Goal: Information Seeking & Learning: Learn about a topic

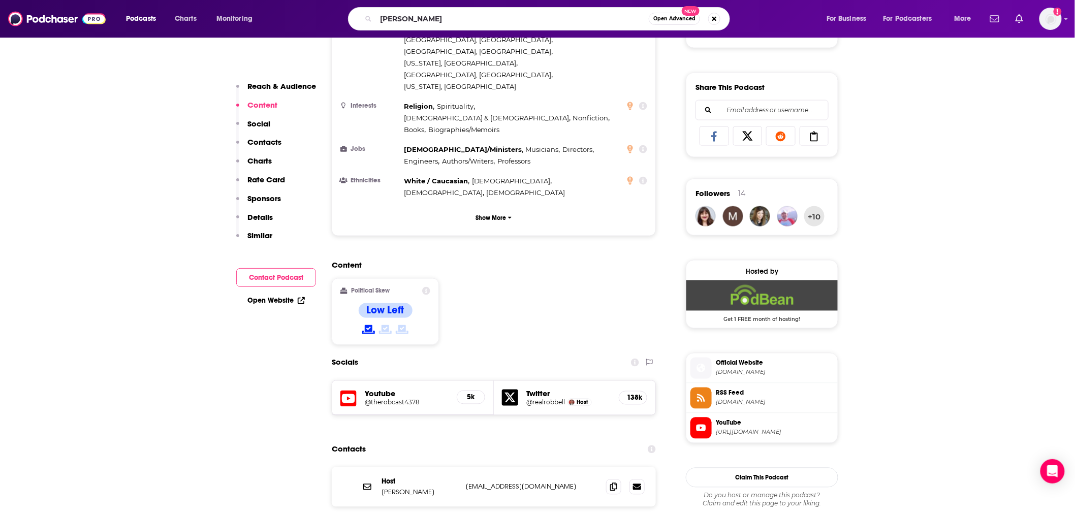
type input "[PERSON_NAME]"
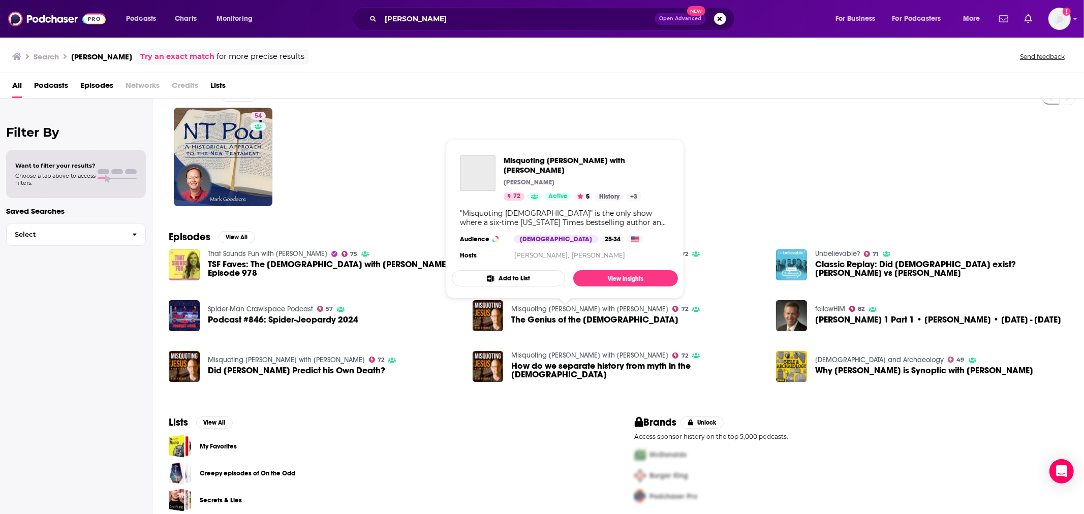
scroll to position [30, 0]
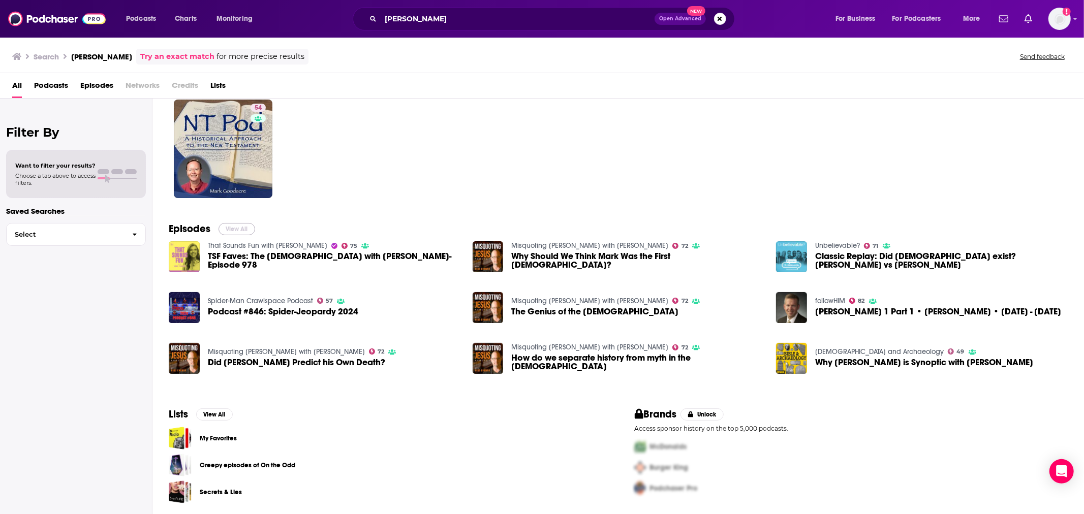
click at [245, 232] on button "View All" at bounding box center [236, 229] width 37 height 12
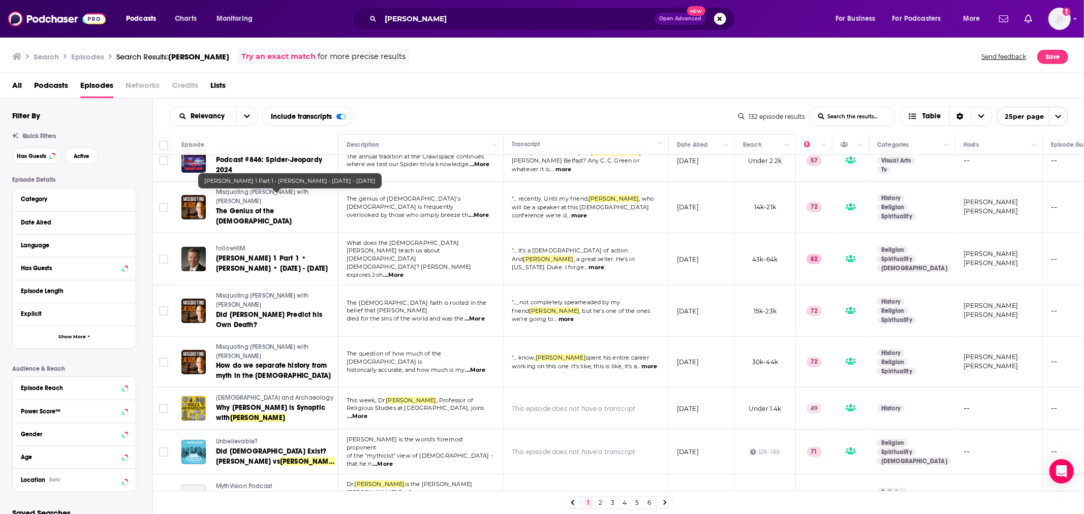
scroll to position [301, 0]
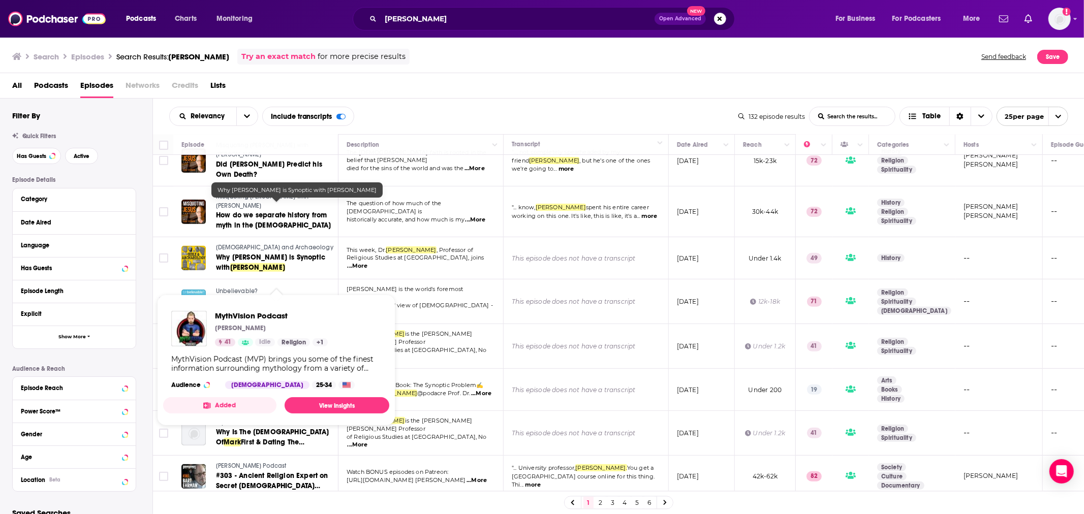
click at [236, 332] on span "MythVision Podcast" at bounding box center [244, 335] width 56 height 7
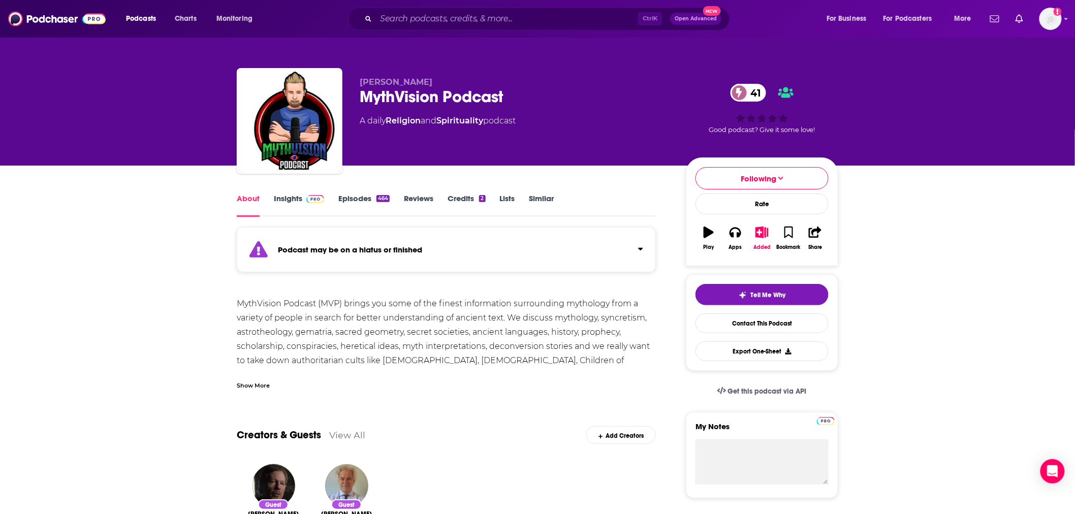
click at [349, 200] on link "Episodes 464" at bounding box center [363, 205] width 51 height 23
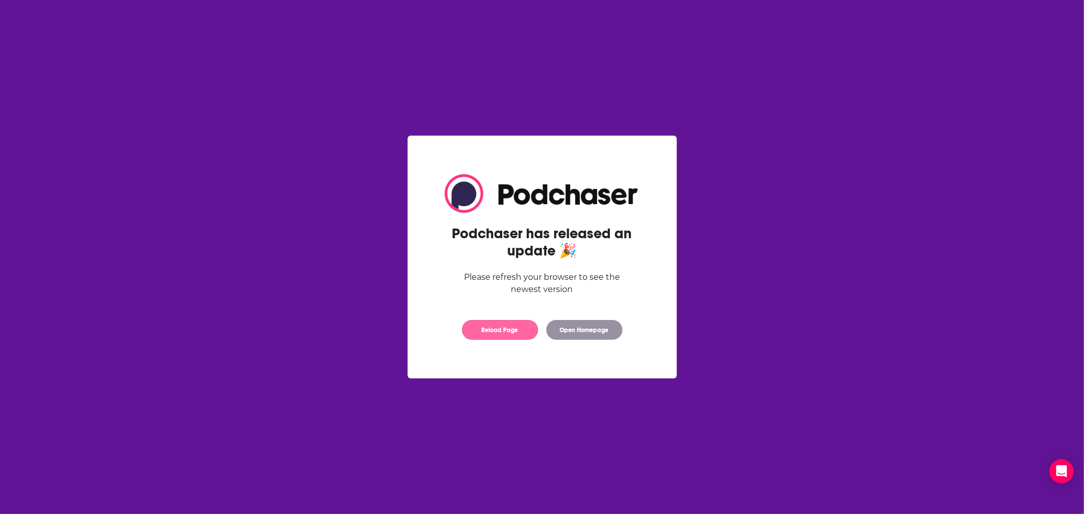
click at [503, 330] on button "Reload Page" at bounding box center [500, 330] width 76 height 20
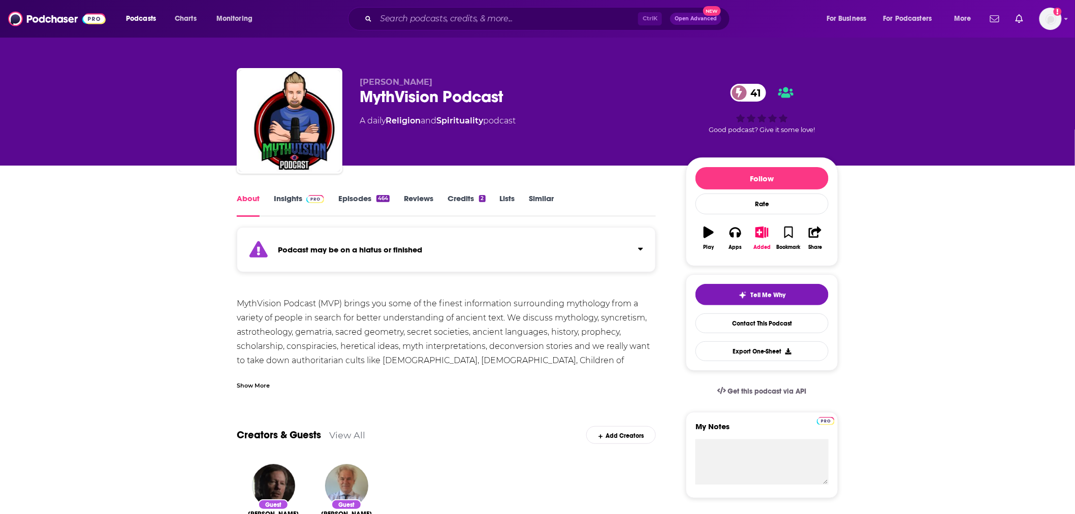
click at [367, 195] on link "Episodes 464" at bounding box center [363, 205] width 51 height 23
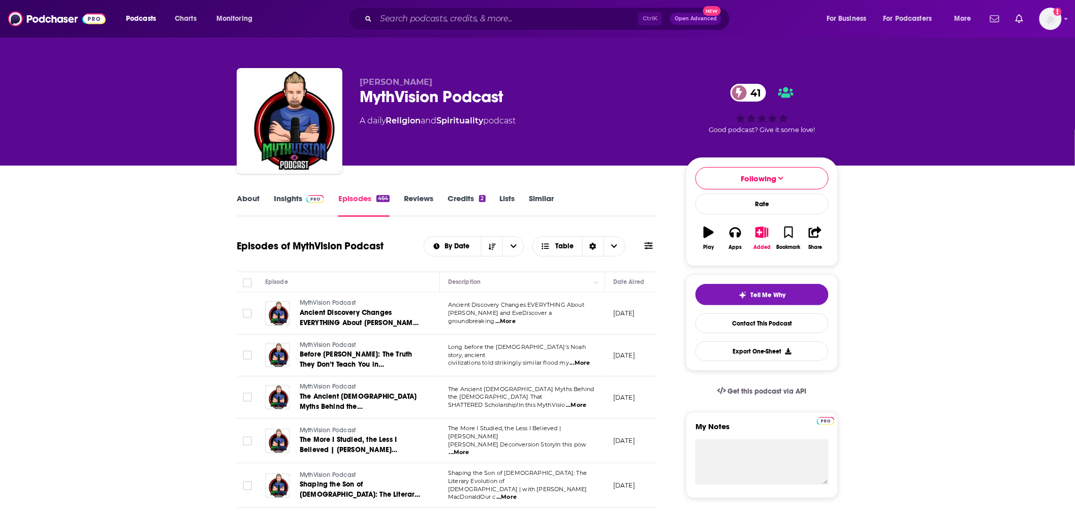
click at [290, 196] on link "Insights" at bounding box center [299, 205] width 50 height 23
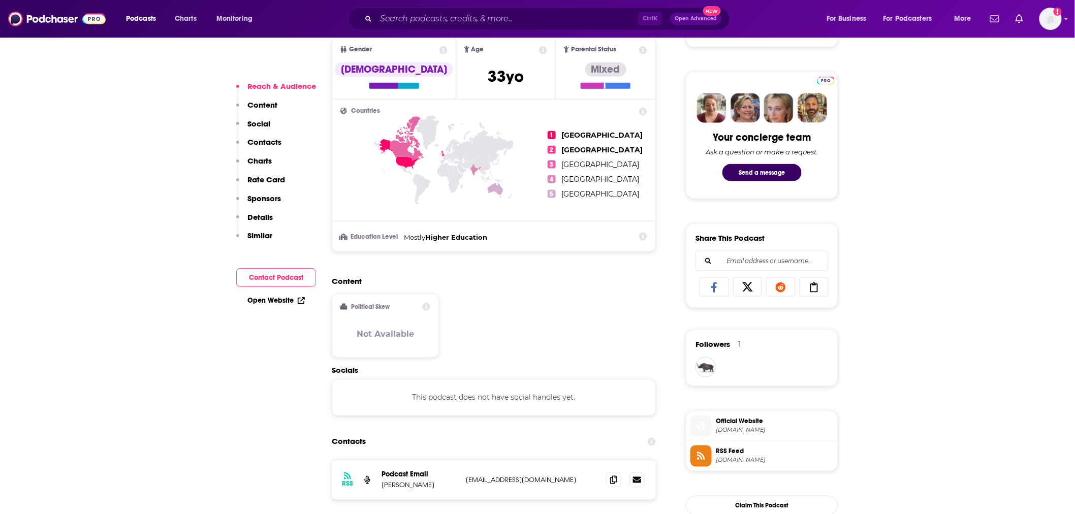
scroll to position [602, 0]
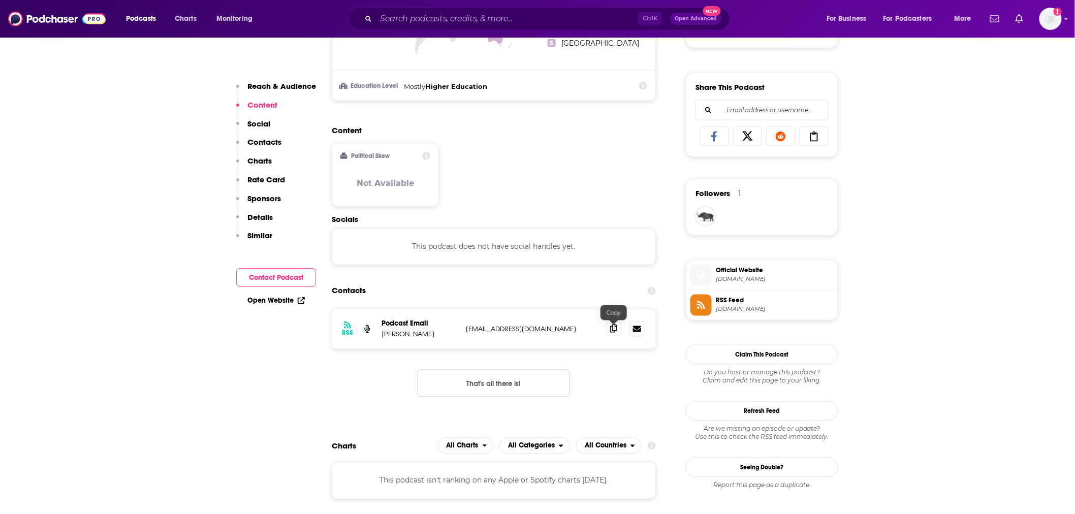
click at [611, 331] on icon at bounding box center [613, 329] width 7 height 8
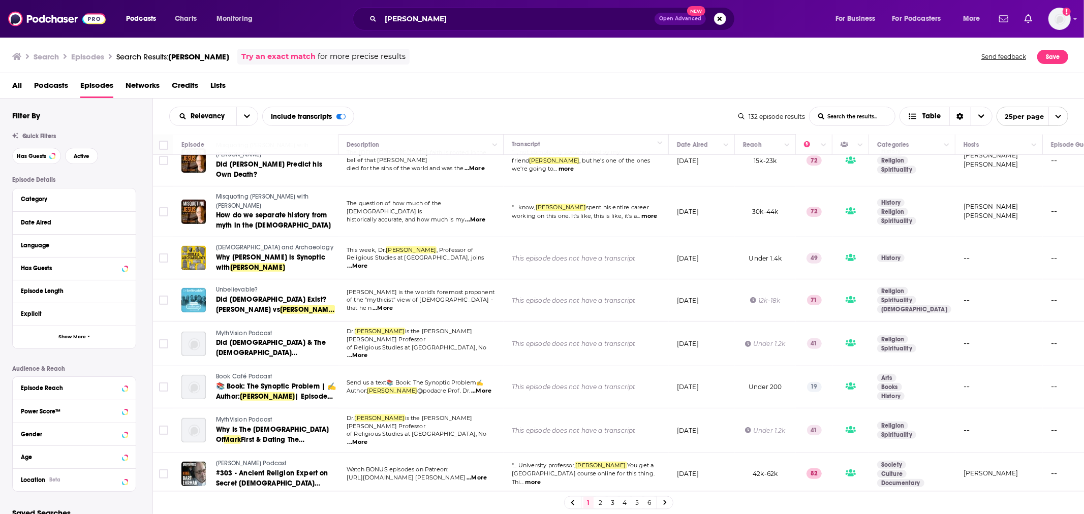
scroll to position [451, 0]
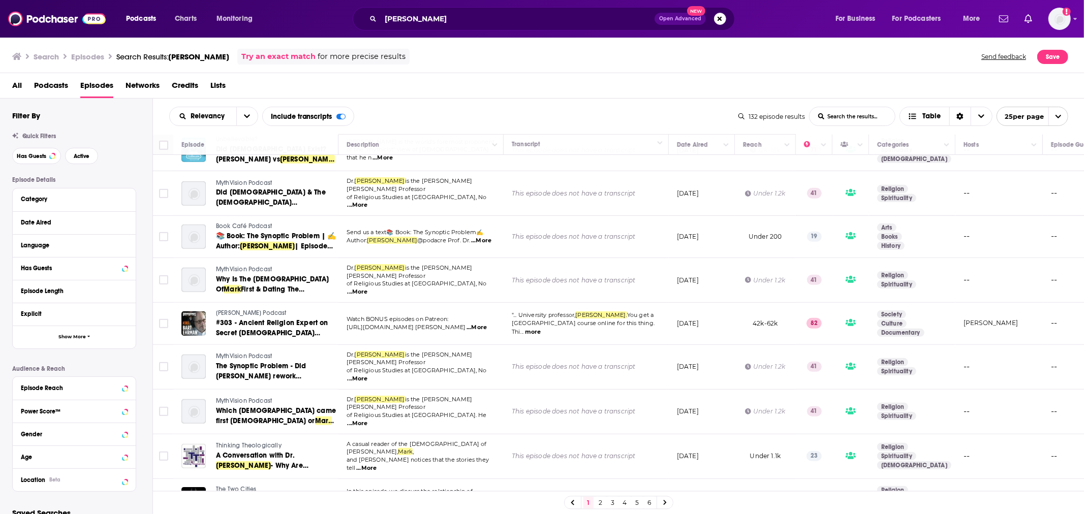
click at [376, 464] on span "...More" at bounding box center [366, 468] width 20 height 8
click at [440, 456] on span "and [PERSON_NAME] notices that the stories they tell" at bounding box center [417, 463] width 142 height 15
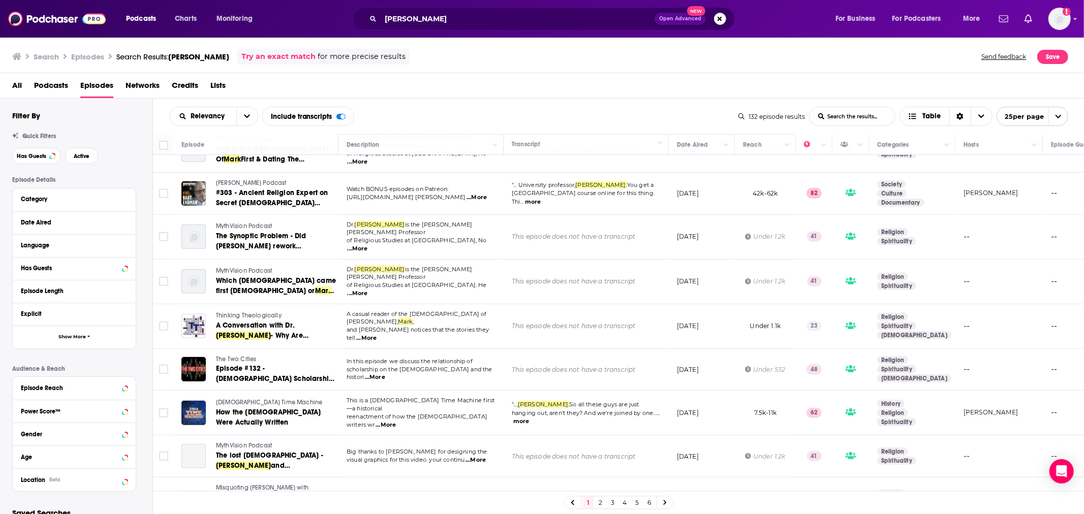
scroll to position [602, 0]
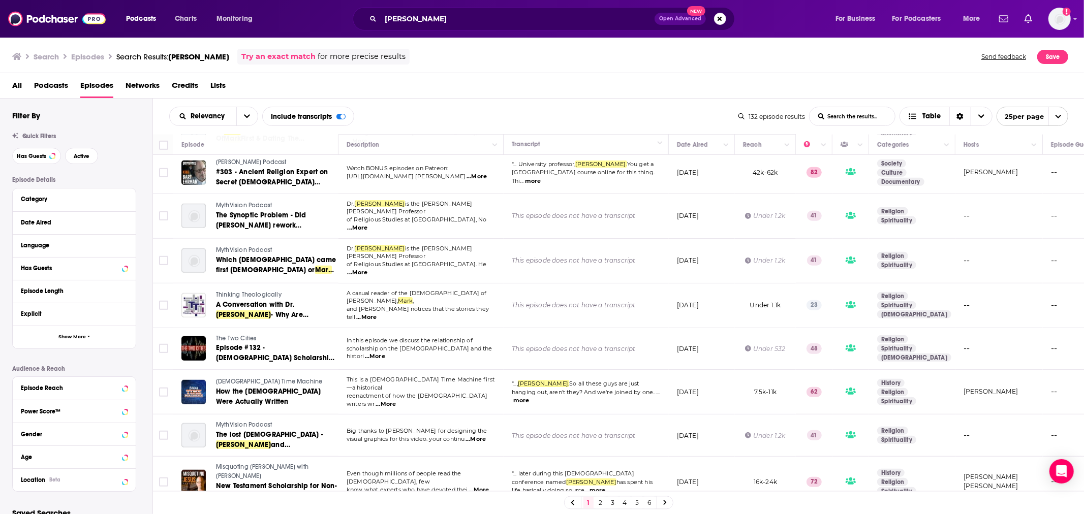
click at [396, 400] on span "...More" at bounding box center [385, 404] width 20 height 8
click at [465, 415] on td "Big thanks to [PERSON_NAME] for designing the visual graphics for this video. y…" at bounding box center [420, 436] width 165 height 42
click at [521, 396] on button "more" at bounding box center [521, 400] width 16 height 9
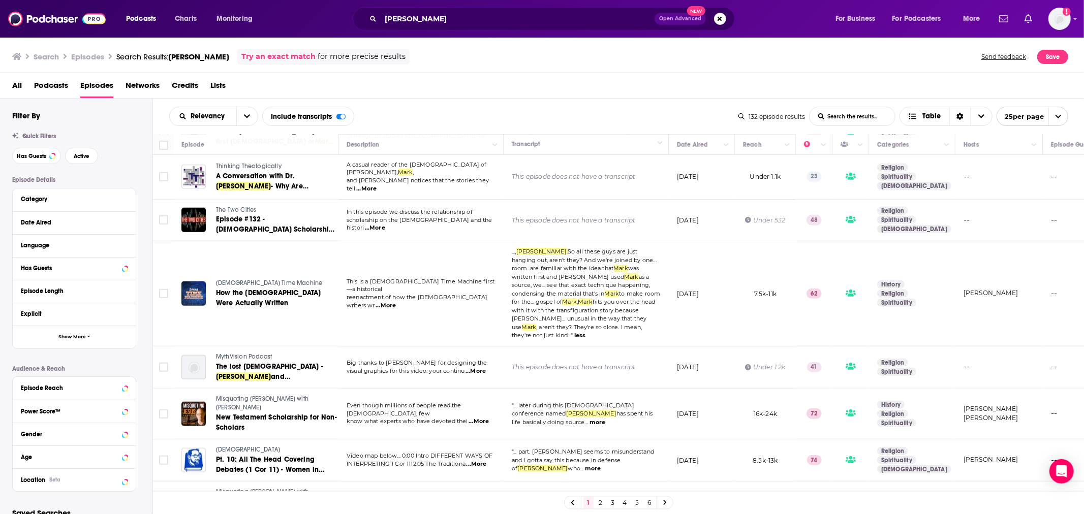
scroll to position [752, 0]
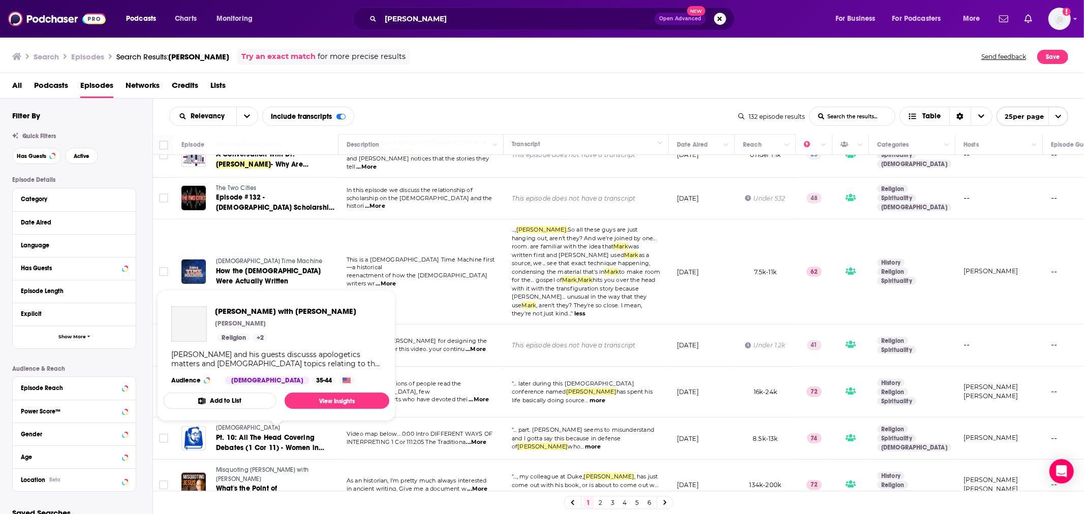
click at [294, 514] on span "[PERSON_NAME] with [PERSON_NAME]" at bounding box center [268, 521] width 105 height 7
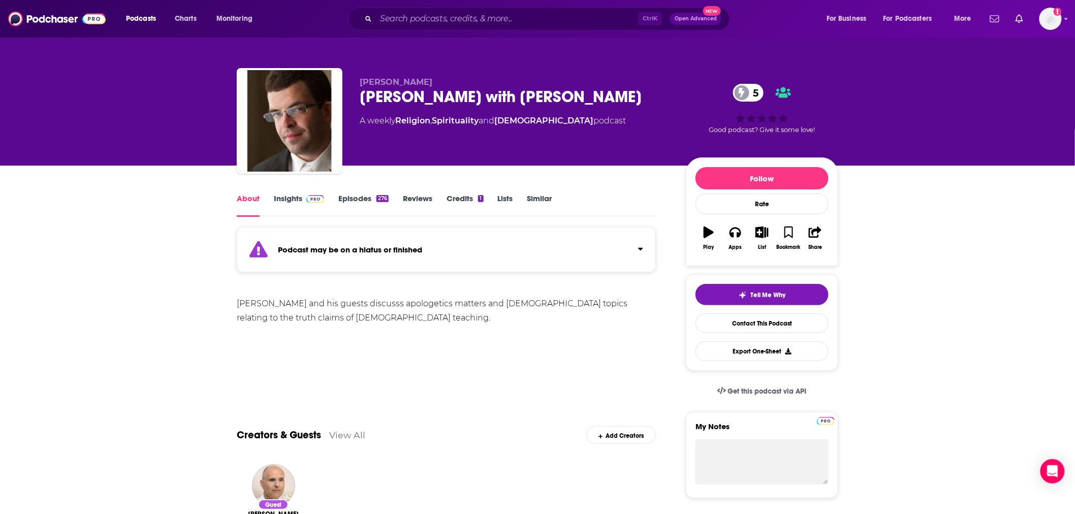
click at [357, 201] on link "Episodes 276" at bounding box center [363, 205] width 50 height 23
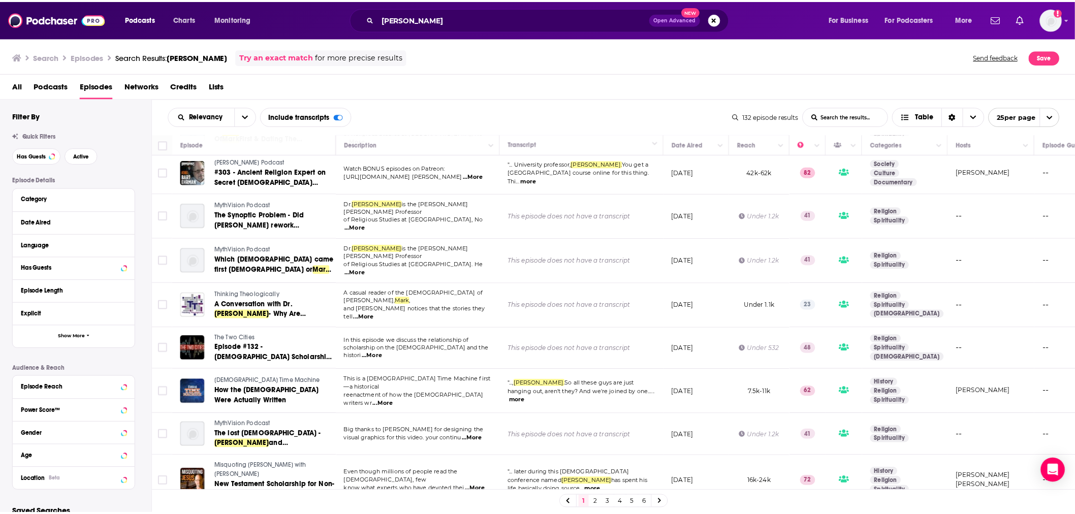
scroll to position [712, 0]
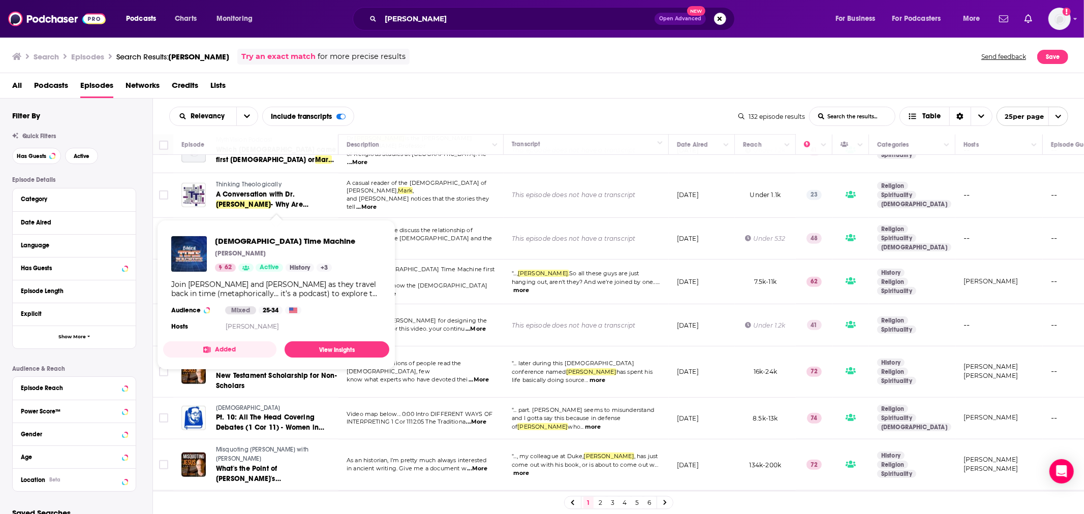
click at [255, 268] on span "[DEMOGRAPHIC_DATA] Time Machine" at bounding box center [269, 271] width 106 height 7
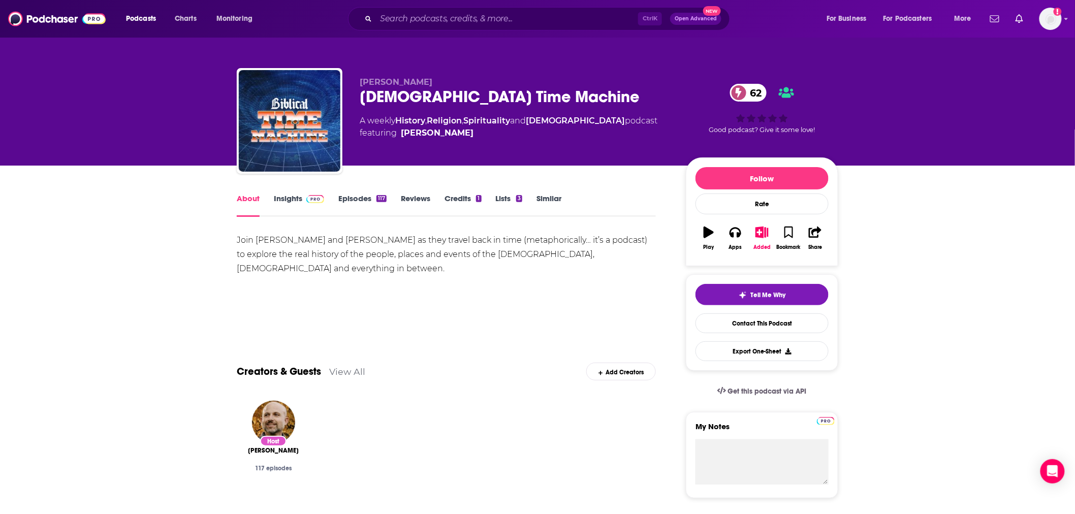
click at [551, 199] on link "Similar" at bounding box center [548, 205] width 25 height 23
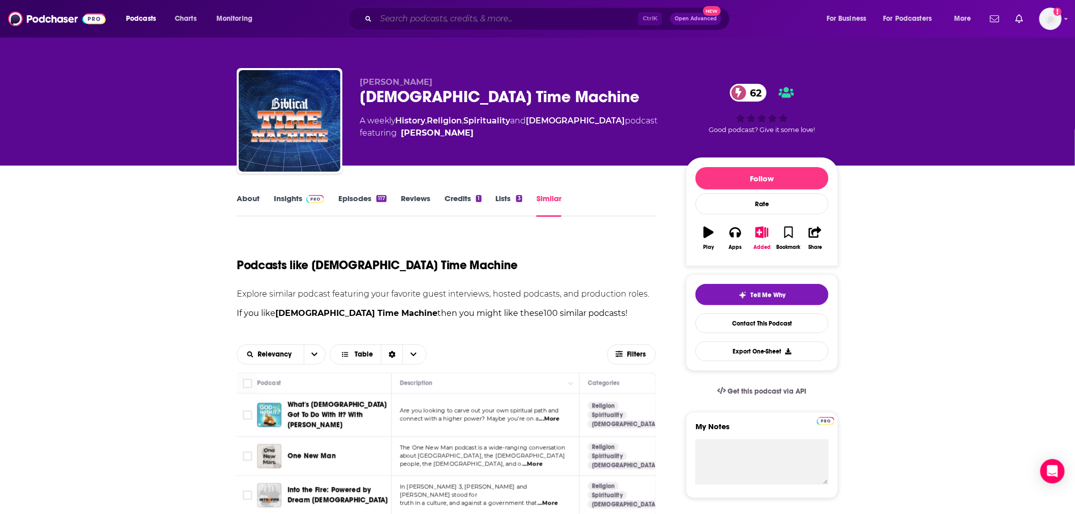
click at [540, 15] on input "Search podcasts, credits, & more..." at bounding box center [507, 19] width 262 height 16
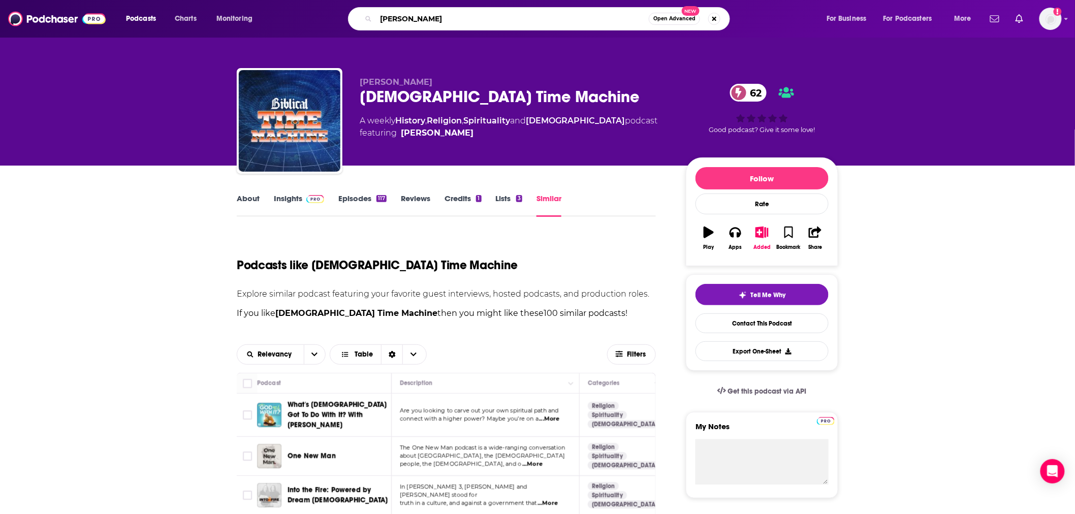
type input "[PERSON_NAME]"
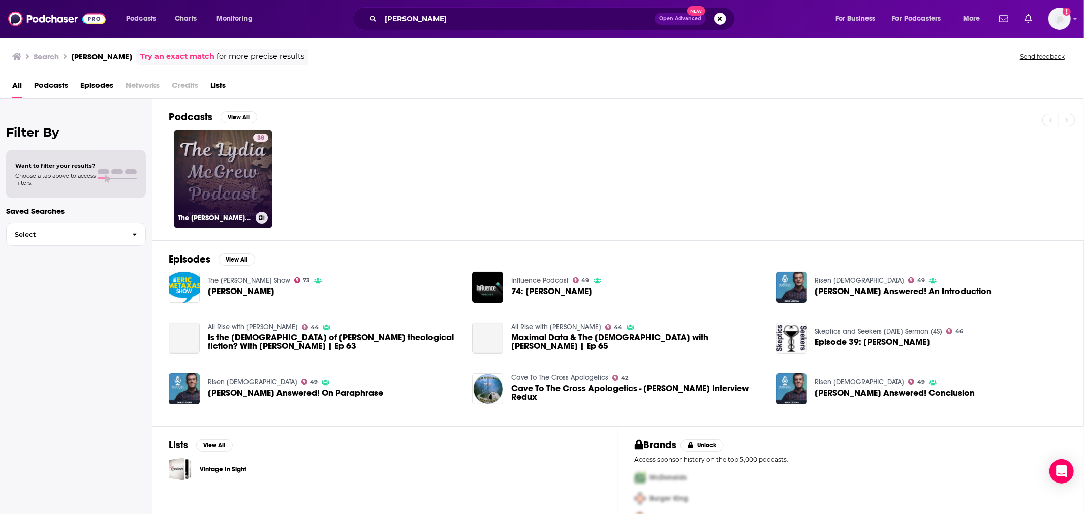
click at [234, 179] on link "38 The [PERSON_NAME] Podcast" at bounding box center [223, 179] width 99 height 99
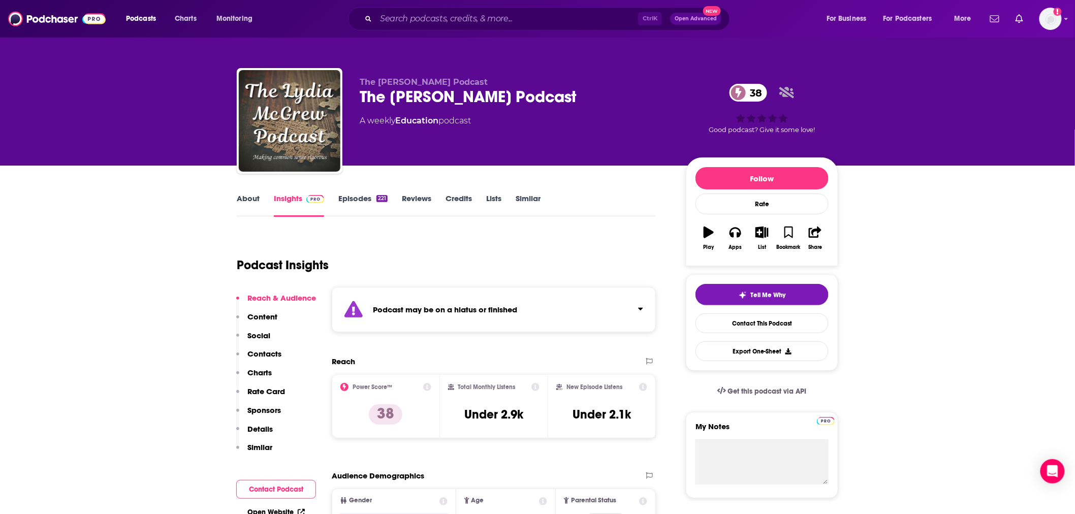
click at [248, 204] on link "About" at bounding box center [248, 205] width 23 height 23
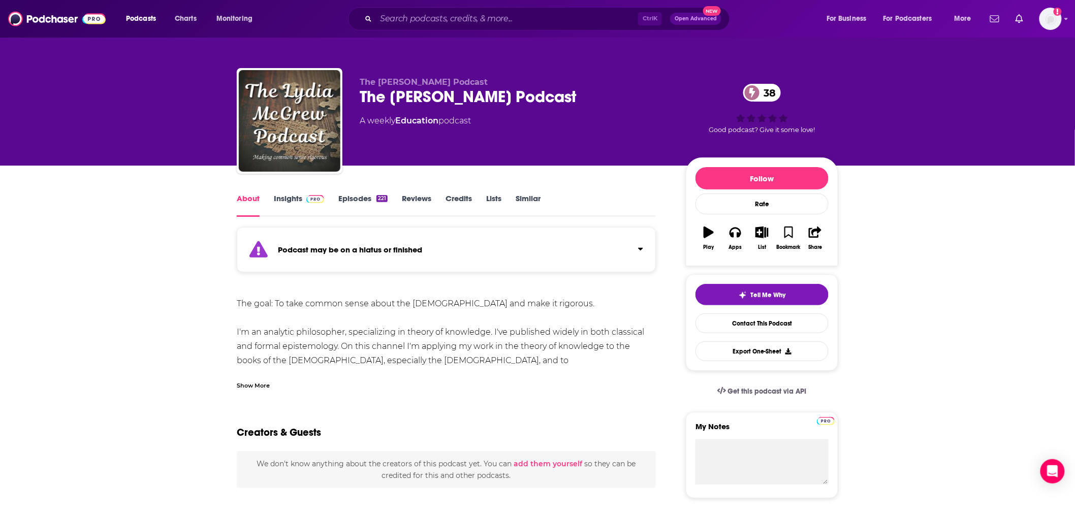
click at [348, 198] on link "Episodes 221" at bounding box center [362, 205] width 49 height 23
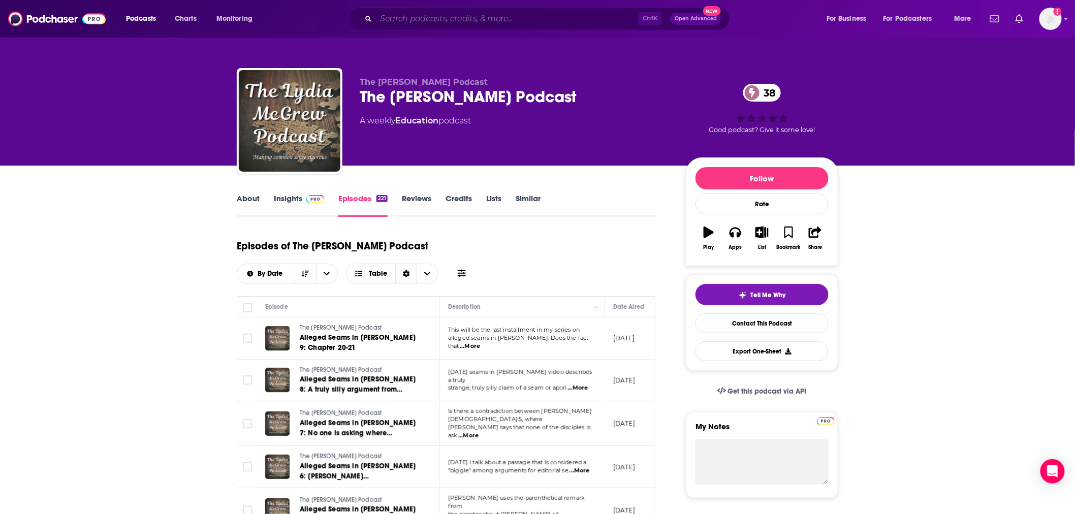
click at [464, 17] on input "Search podcasts, credits, & more..." at bounding box center [507, 19] width 262 height 16
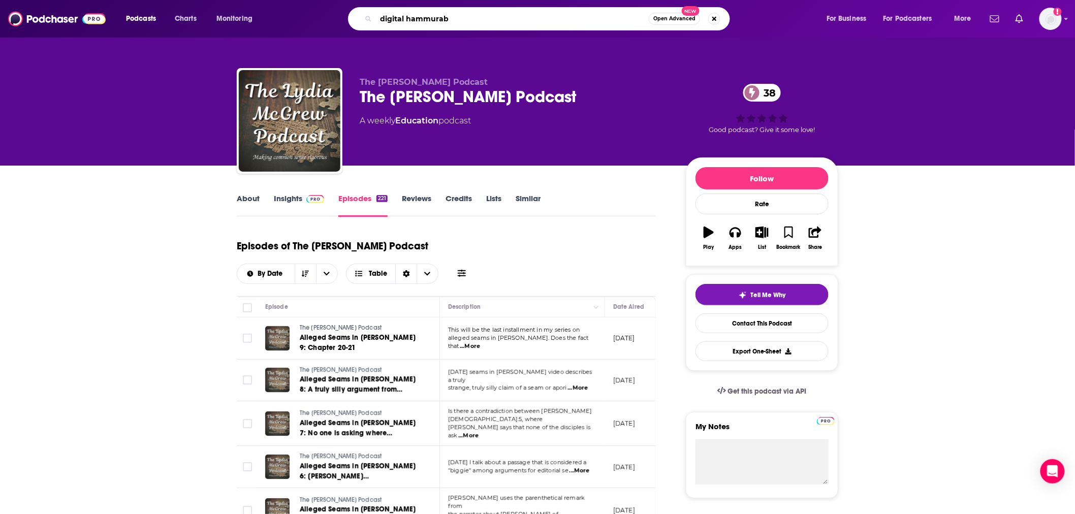
type input "digital hammurabi"
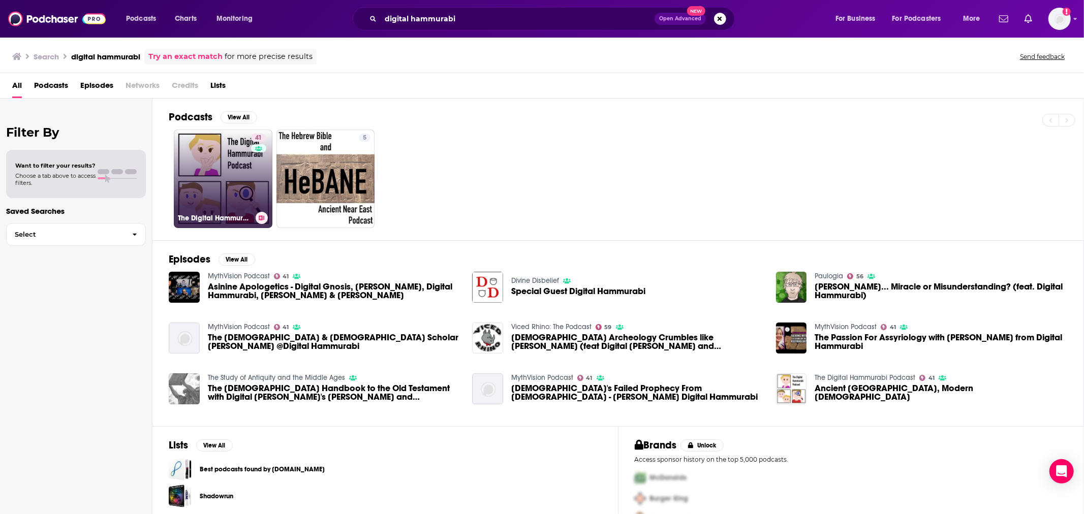
click at [199, 178] on link "41 The Digital Hammurabi Podcast" at bounding box center [223, 179] width 99 height 99
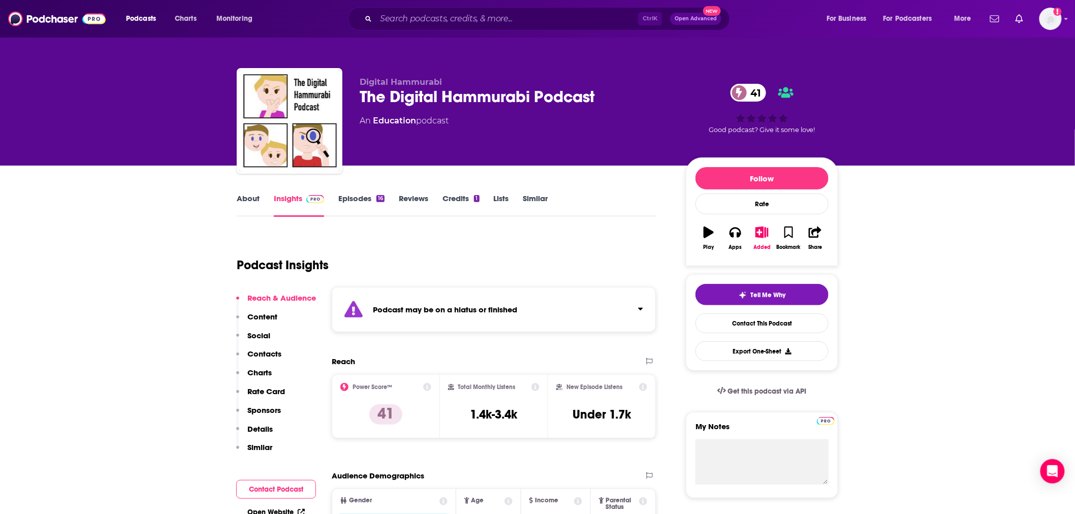
click at [356, 202] on link "Episodes 16" at bounding box center [361, 205] width 46 height 23
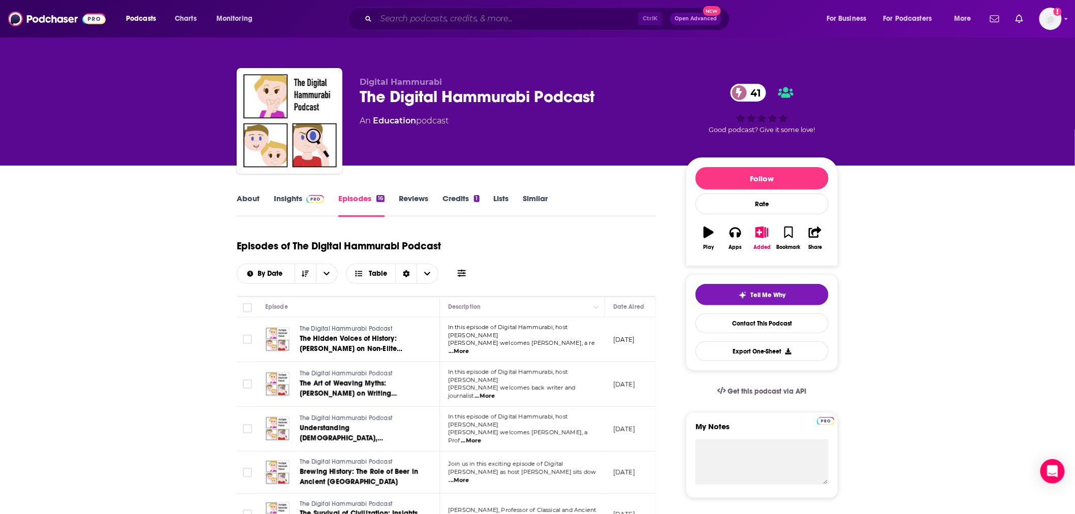
click at [468, 22] on input "Search podcasts, credits, & more..." at bounding box center [507, 19] width 262 height 16
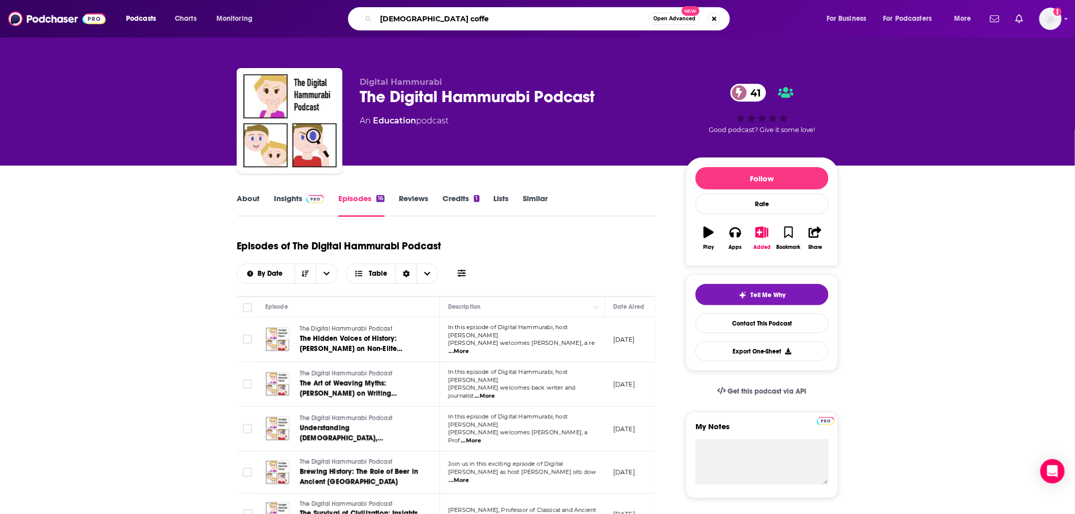
type input "[DEMOGRAPHIC_DATA] coffee"
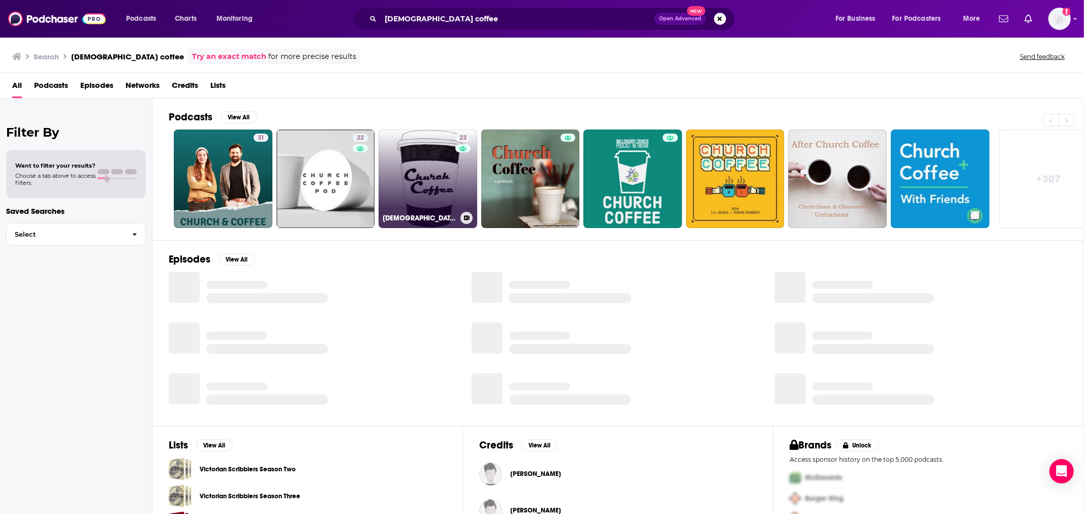
click at [411, 179] on link "23 [DEMOGRAPHIC_DATA] Coffee: [DEMOGRAPHIC_DATA], Conservatism and Culture" at bounding box center [427, 179] width 99 height 99
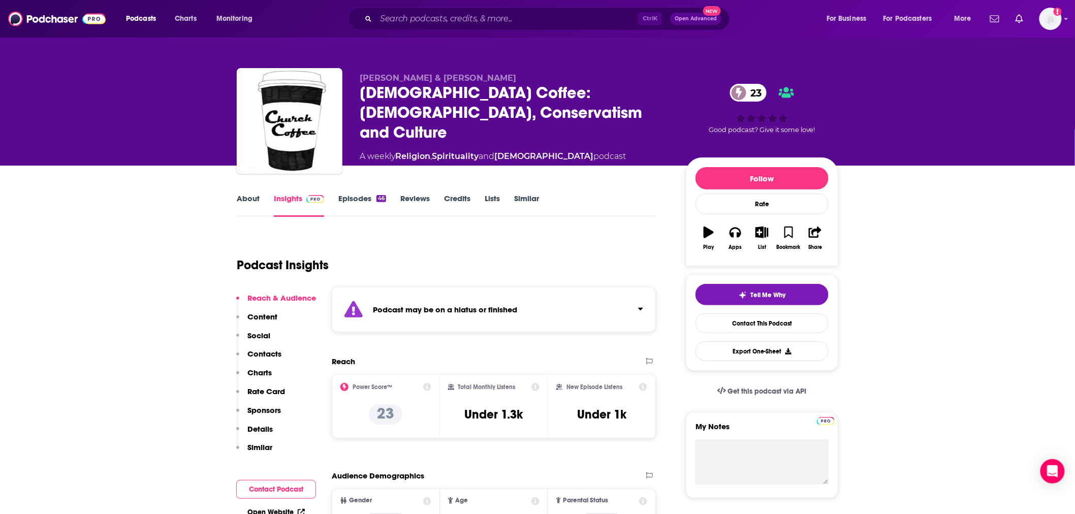
click at [350, 197] on link "Episodes 46" at bounding box center [362, 205] width 48 height 23
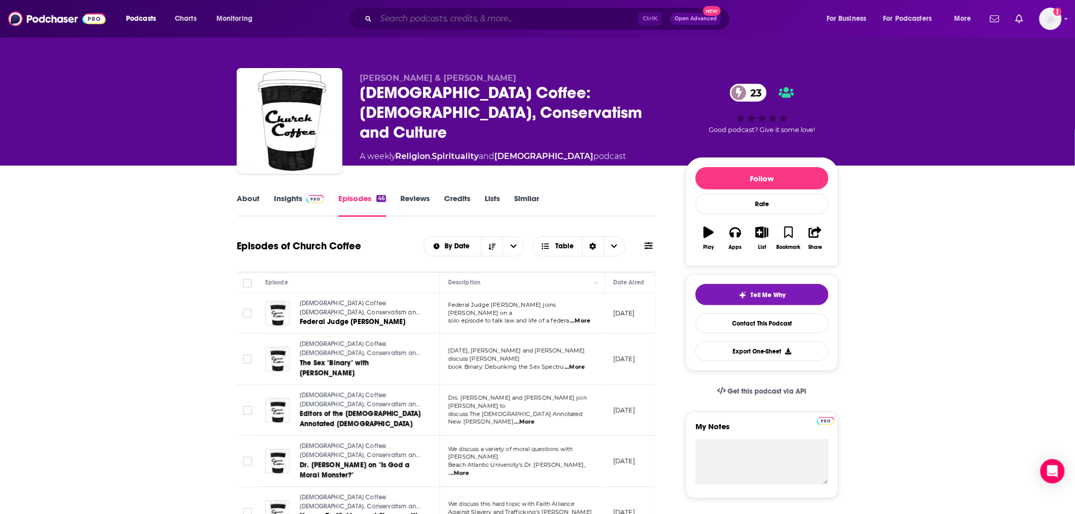
click at [572, 17] on input "Search podcasts, credits, & more..." at bounding box center [507, 19] width 262 height 16
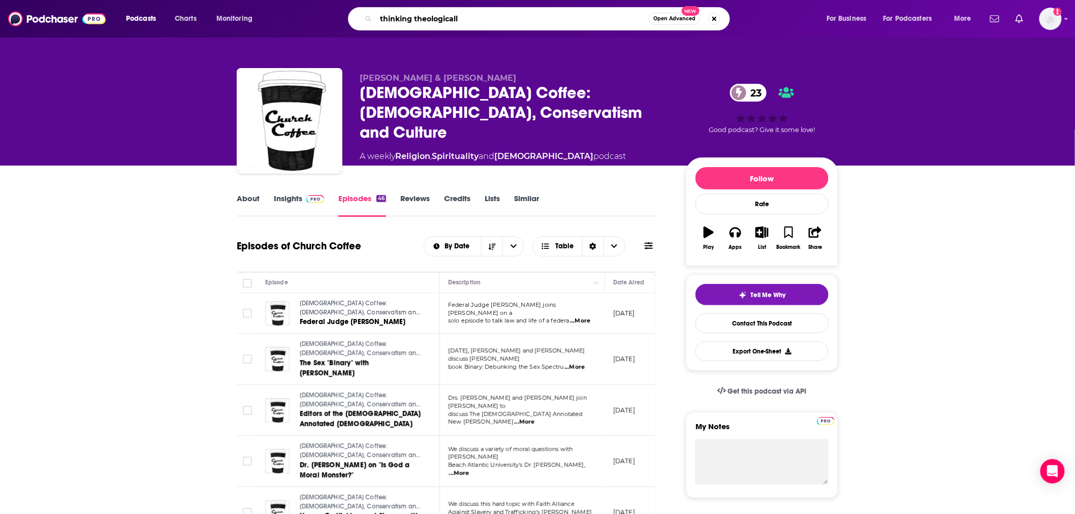
type input "thinking theologically"
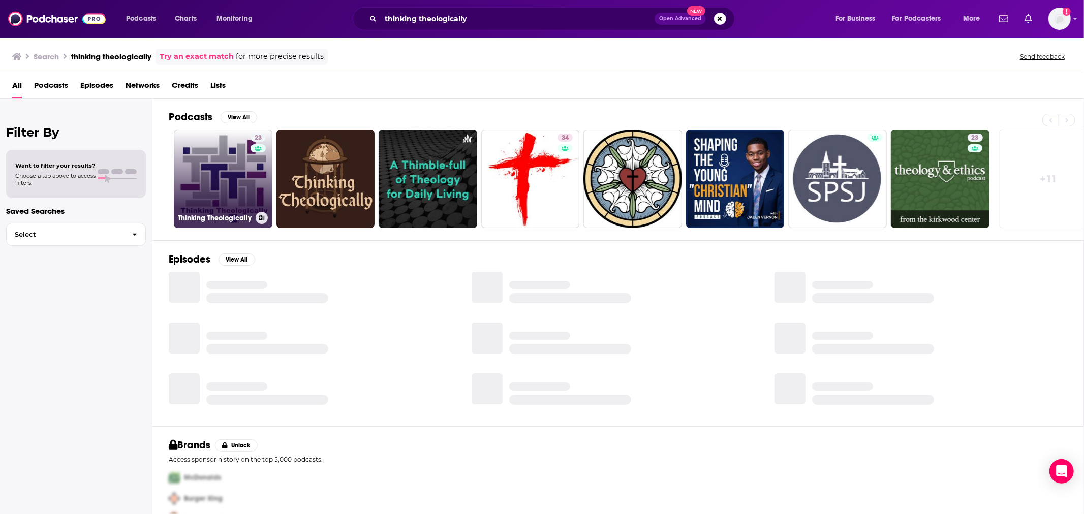
click at [227, 165] on link "23 Thinking Theologically" at bounding box center [223, 179] width 99 height 99
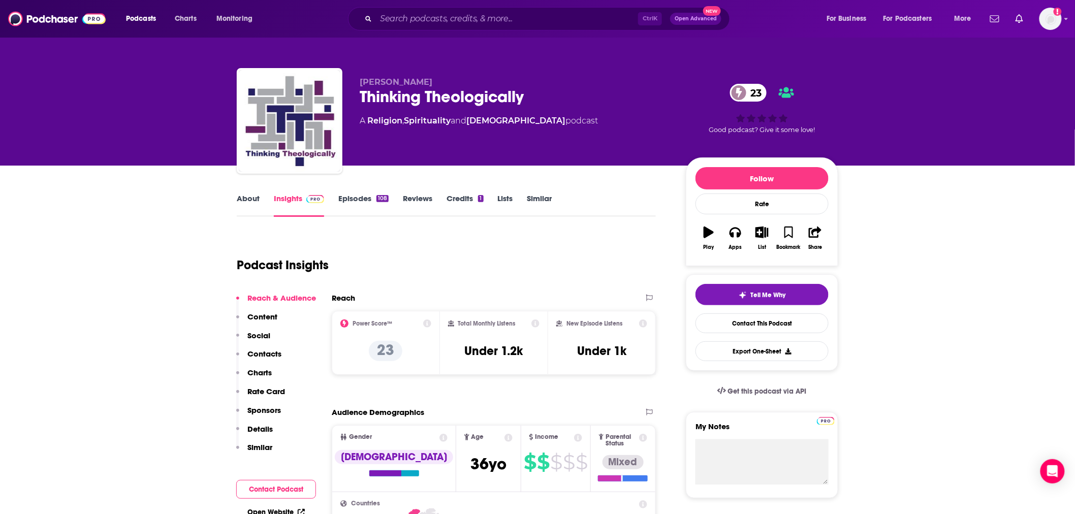
click at [361, 199] on link "Episodes 108" at bounding box center [363, 205] width 50 height 23
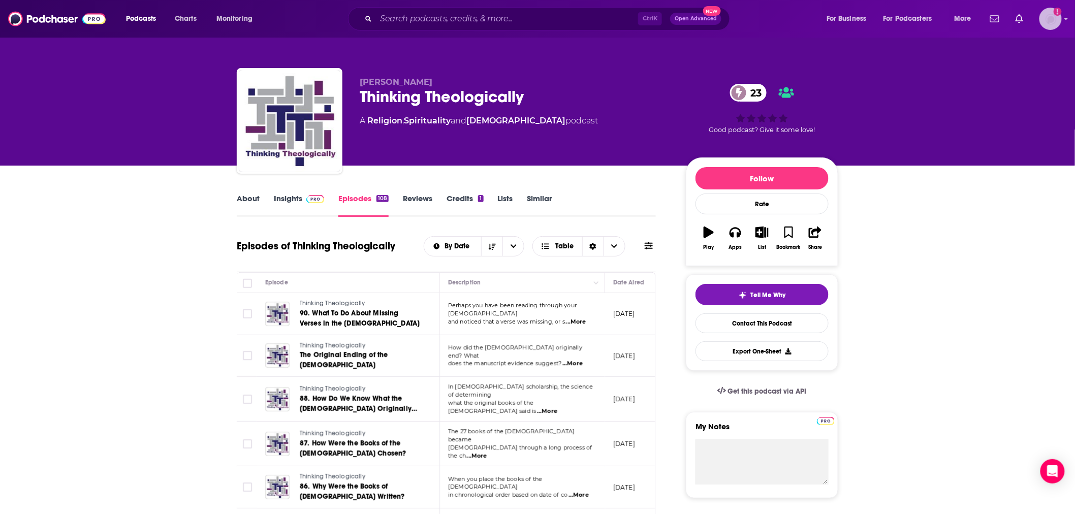
click at [1048, 17] on img "Logged in as eerdmans" at bounding box center [1050, 19] width 22 height 22
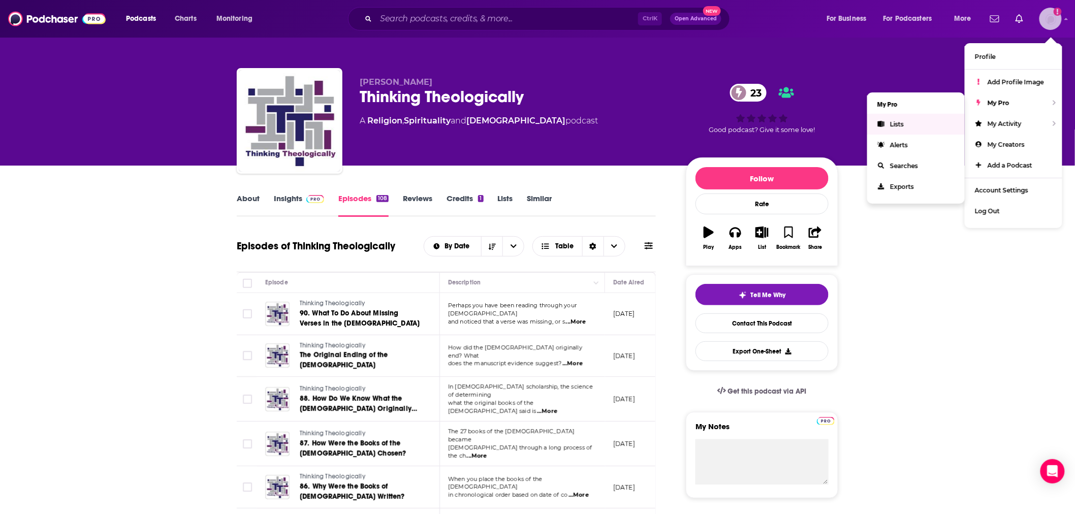
click at [900, 124] on span "Lists" at bounding box center [897, 124] width 14 height 8
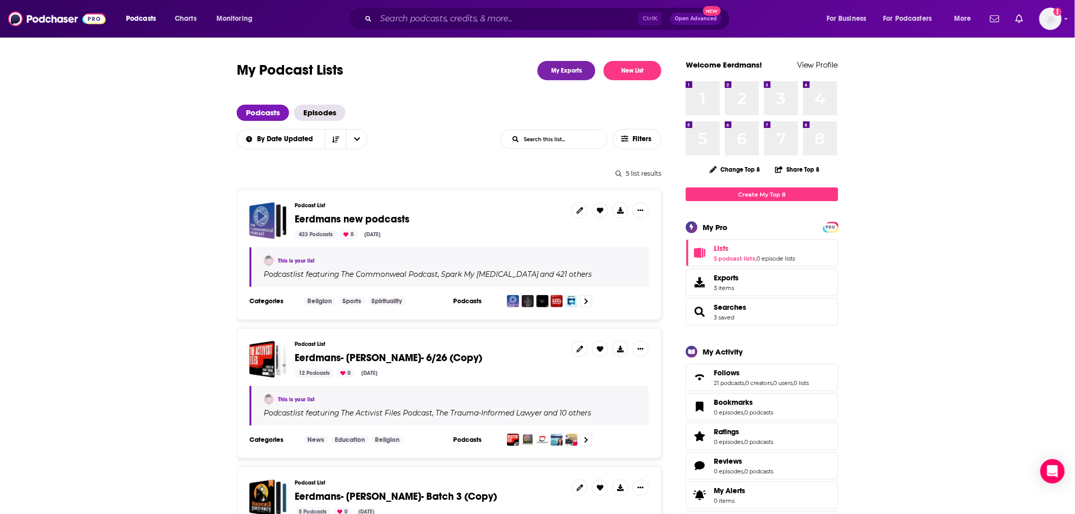
click at [319, 216] on span "Eerdmans new podcasts" at bounding box center [352, 219] width 115 height 13
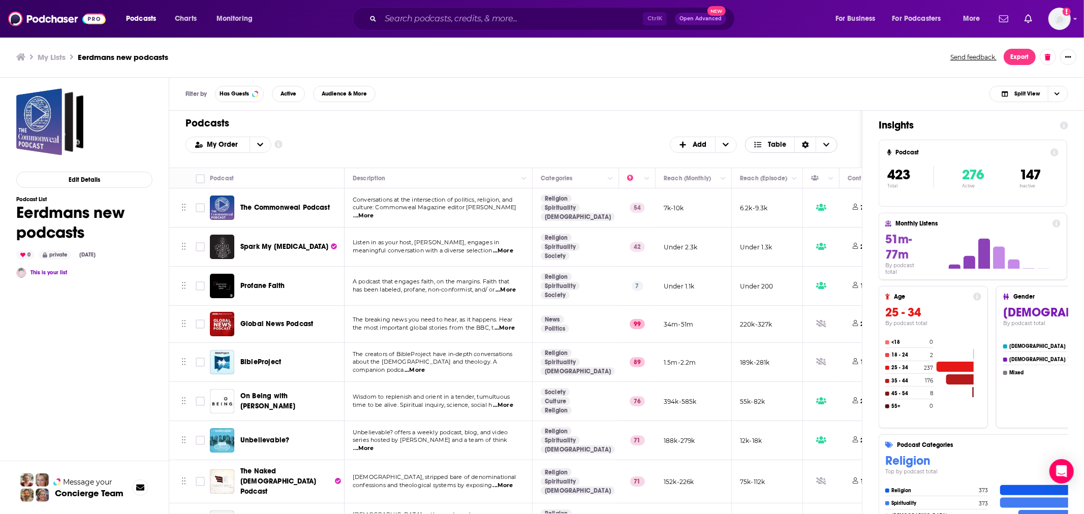
click at [824, 144] on icon "Choose View" at bounding box center [826, 144] width 6 height 7
click at [804, 153] on div "Card" at bounding box center [791, 161] width 93 height 17
click at [772, 159] on div "Podcasts Add My Order Customize Your List Order Select the “My Order” sort and …" at bounding box center [515, 139] width 692 height 57
click at [611, 80] on div "Filter by Has Guests Active Audience & More Split View" at bounding box center [626, 94] width 915 height 33
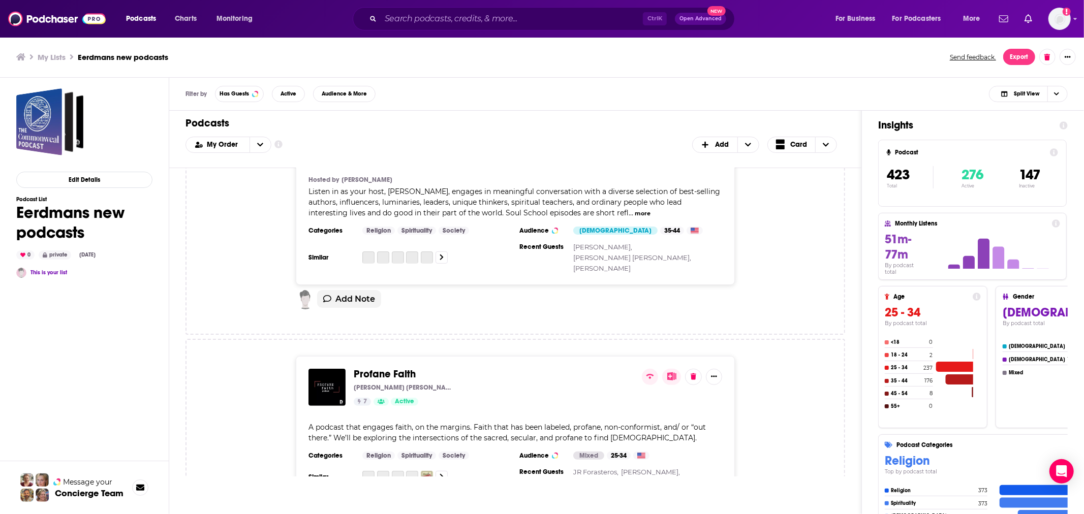
scroll to position [1505, 0]
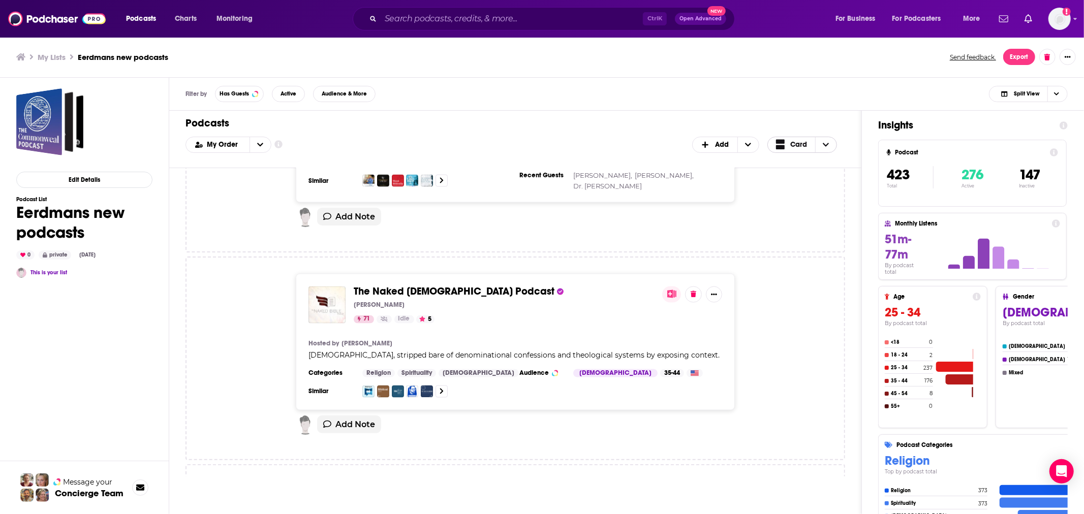
click at [825, 147] on icon "Choose View" at bounding box center [825, 144] width 6 height 7
click at [229, 92] on span "Has Guests" at bounding box center [233, 94] width 29 height 6
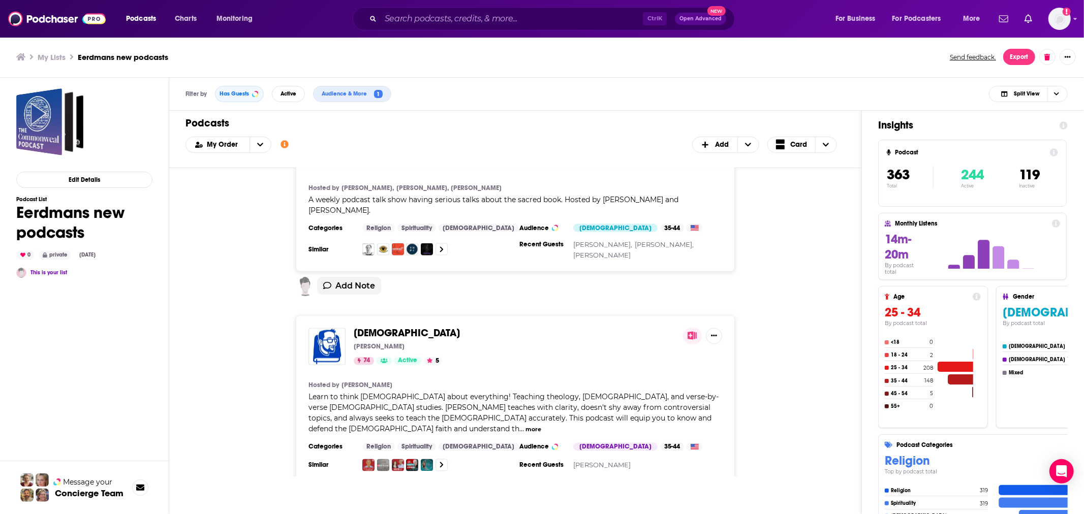
click at [541, 426] on button "more" at bounding box center [533, 430] width 16 height 9
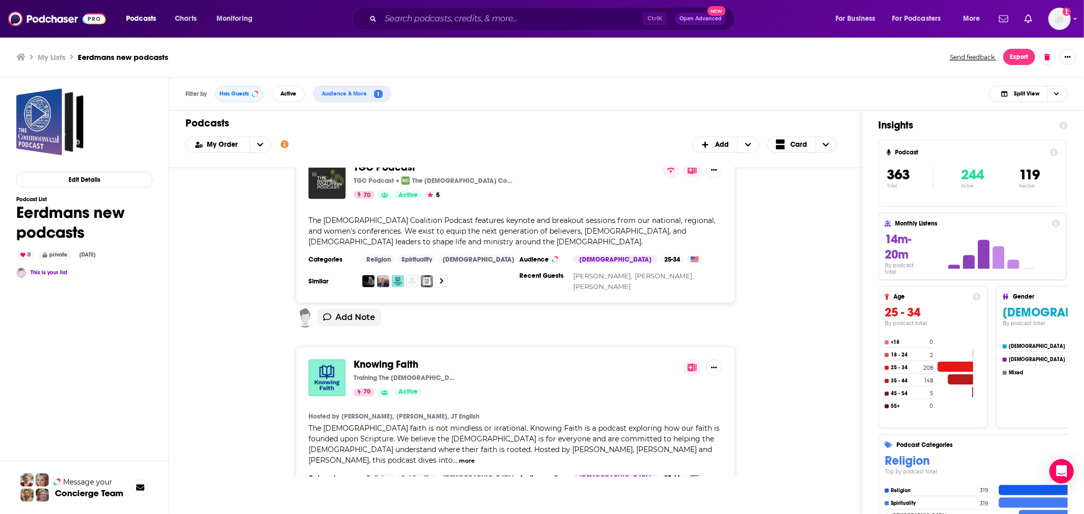
scroll to position [4757, 0]
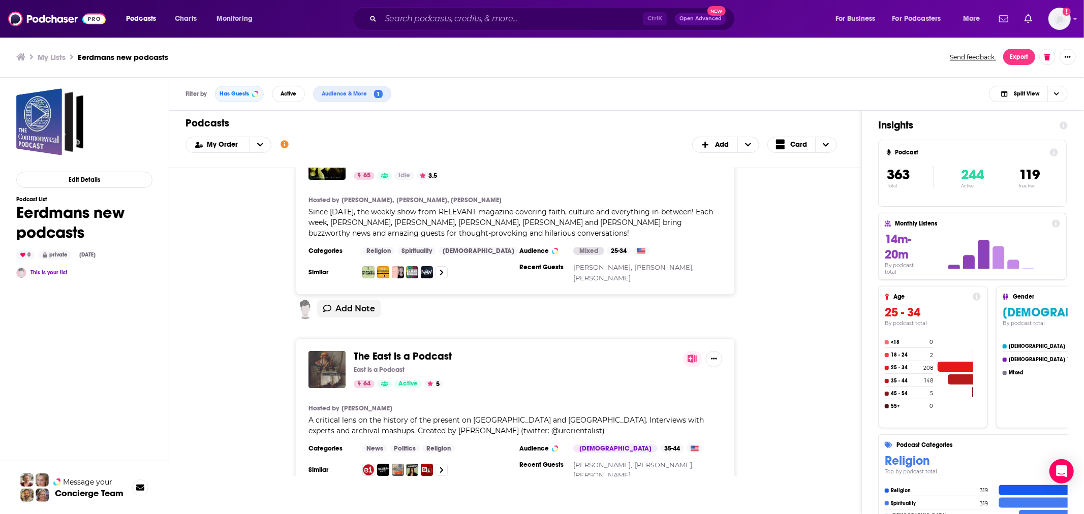
scroll to position [9676, 0]
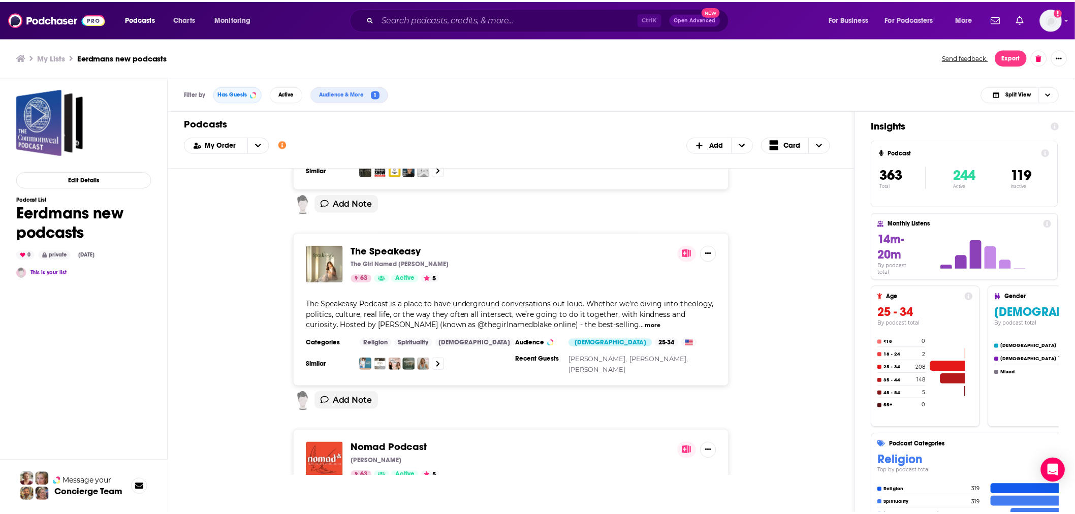
scroll to position [10661, 0]
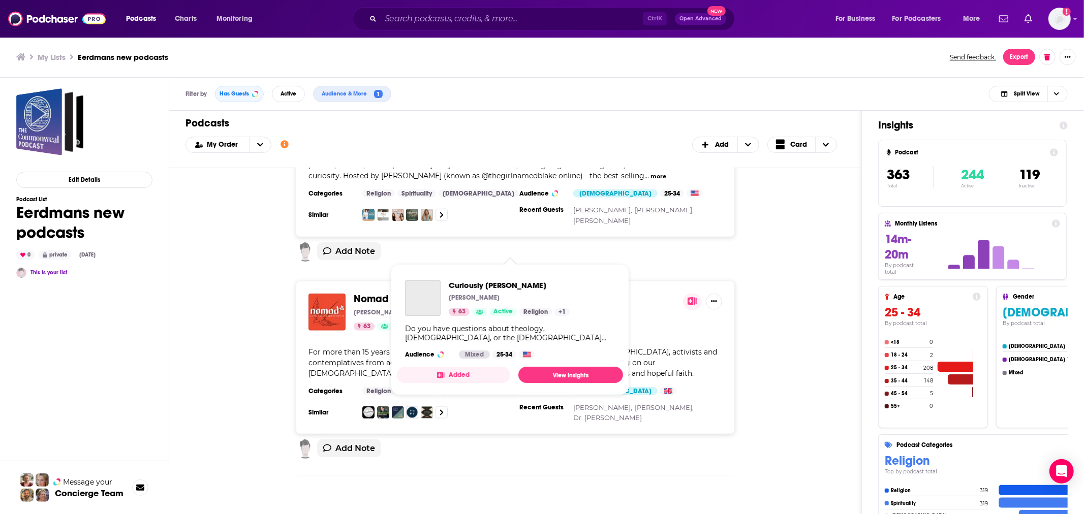
click at [413, 490] on span "Curiously [PERSON_NAME]" at bounding box center [414, 496] width 121 height 13
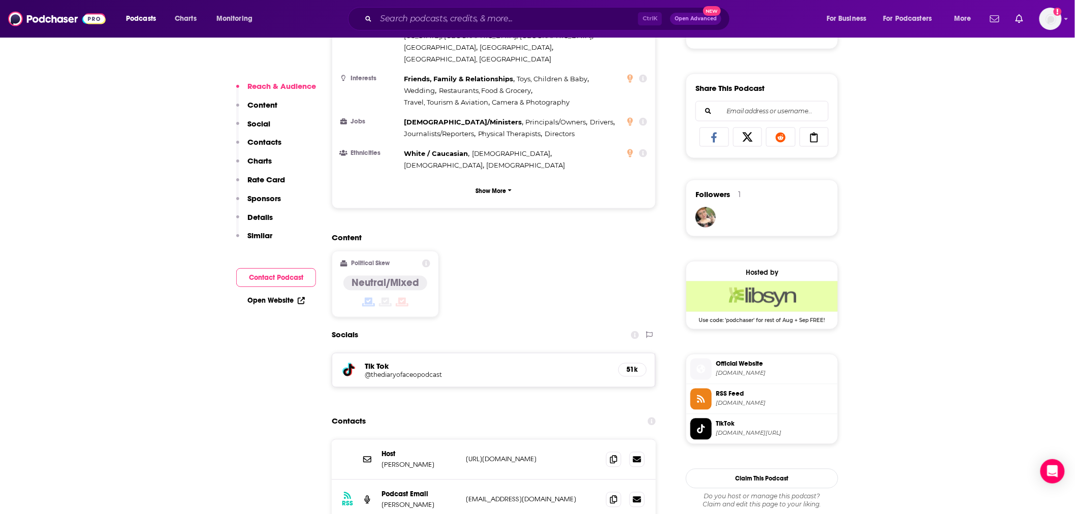
scroll to position [602, 0]
click at [612, 454] on icon at bounding box center [613, 458] width 7 height 8
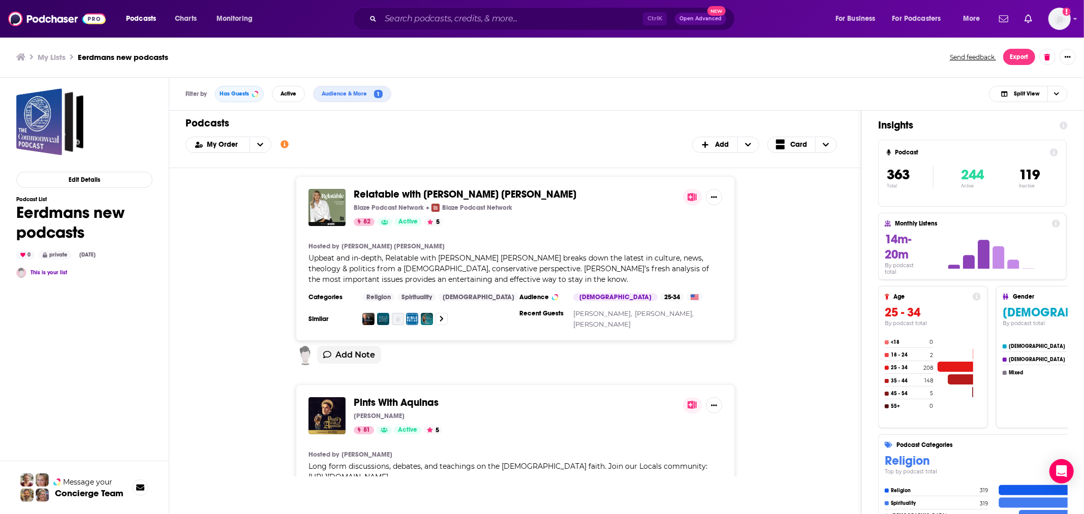
scroll to position [308, 0]
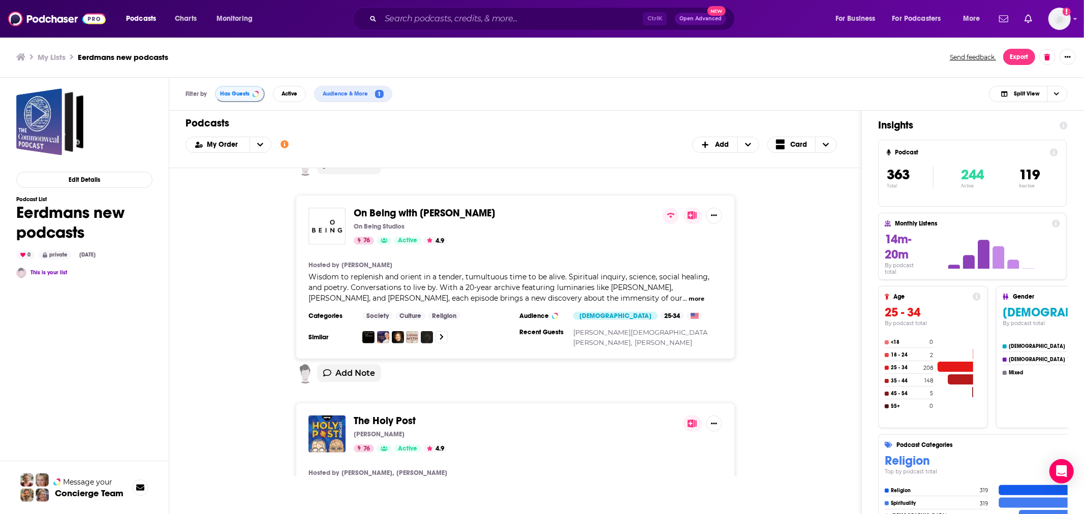
scroll to position [602, 0]
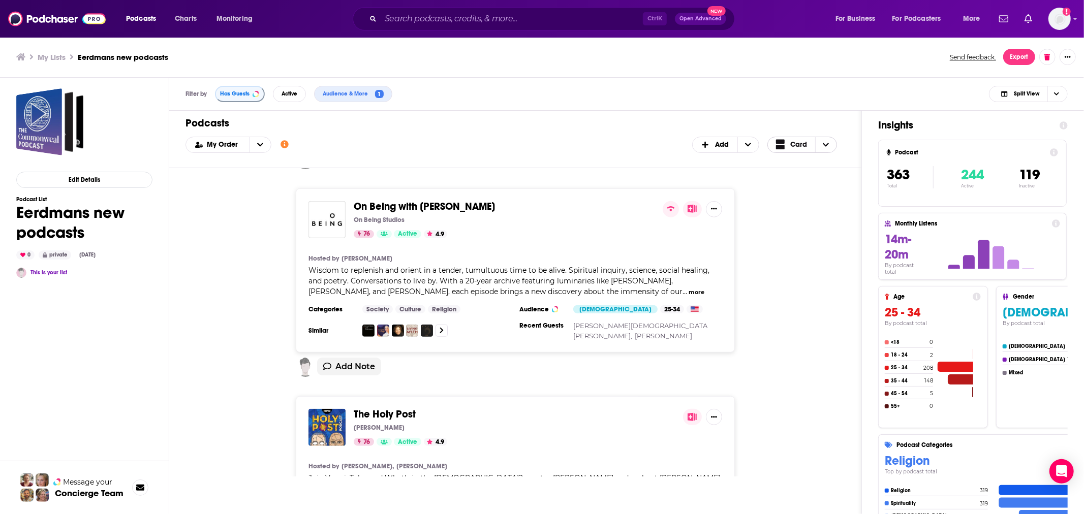
click at [830, 143] on span "Choose View" at bounding box center [825, 144] width 21 height 15
click at [800, 174] on div "Table" at bounding box center [802, 178] width 70 height 17
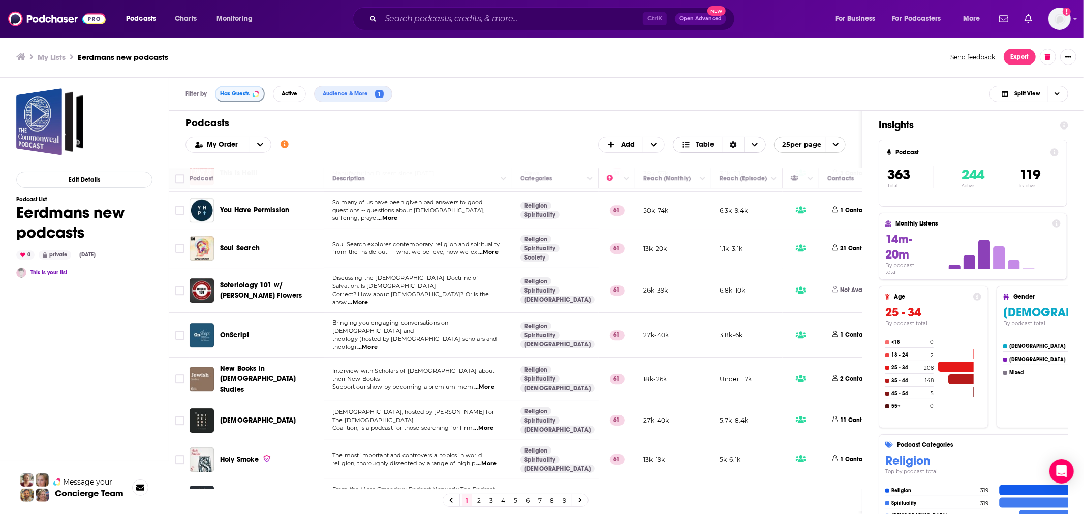
scroll to position [2638, 0]
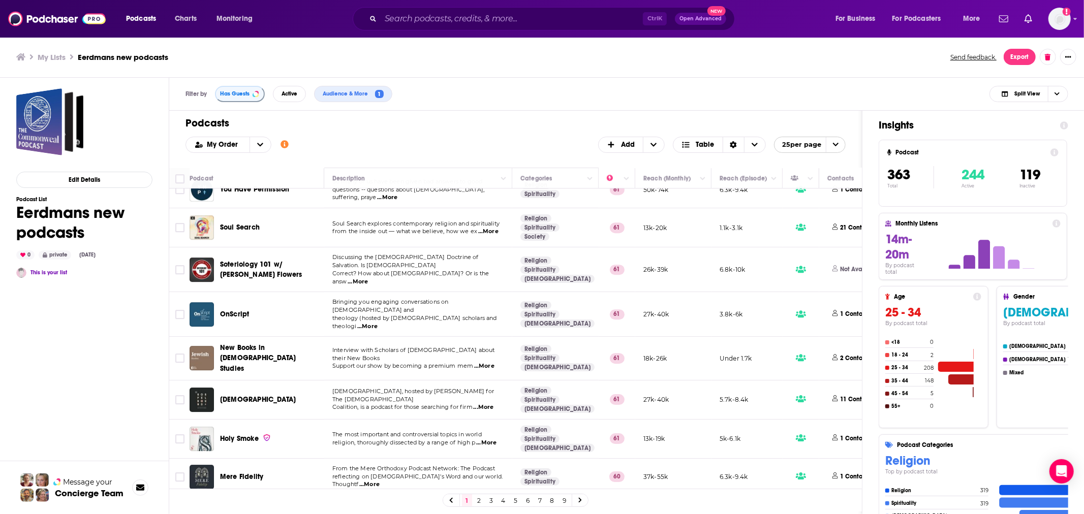
click at [479, 498] on link "2" at bounding box center [479, 500] width 10 height 12
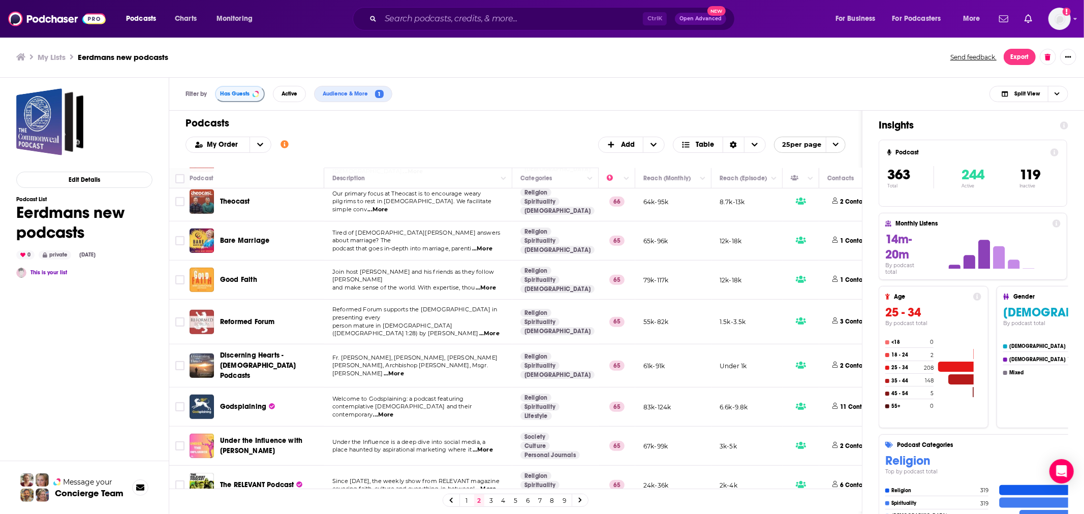
scroll to position [684, 0]
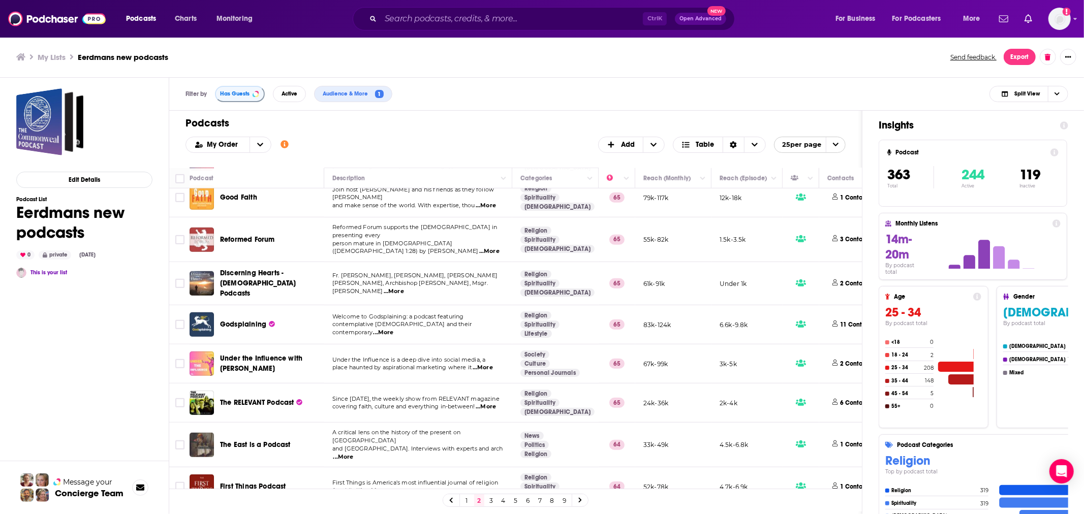
drag, startPoint x: 489, startPoint y: 500, endPoint x: 427, endPoint y: 414, distance: 106.4
click at [489, 500] on link "3" at bounding box center [491, 500] width 10 height 12
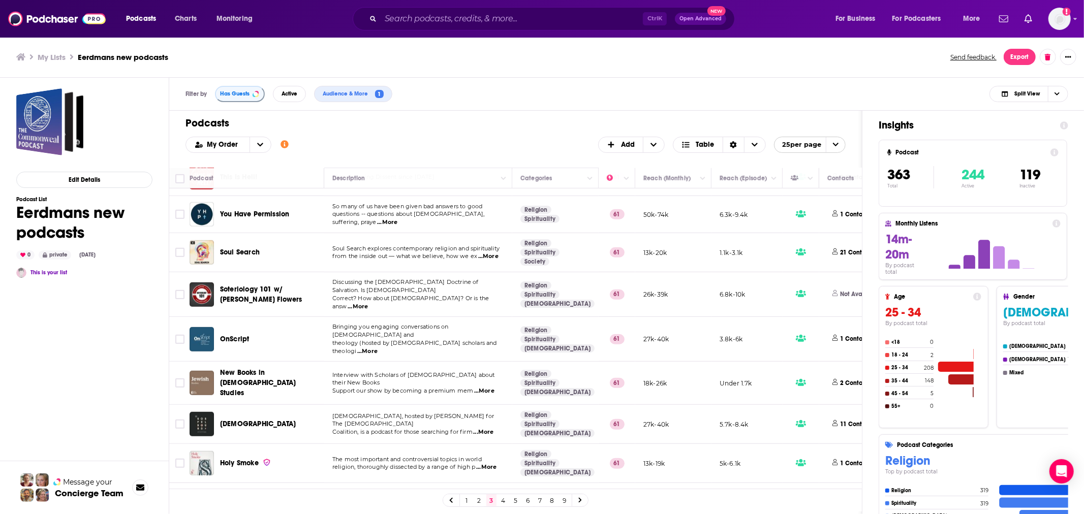
scroll to position [681, 0]
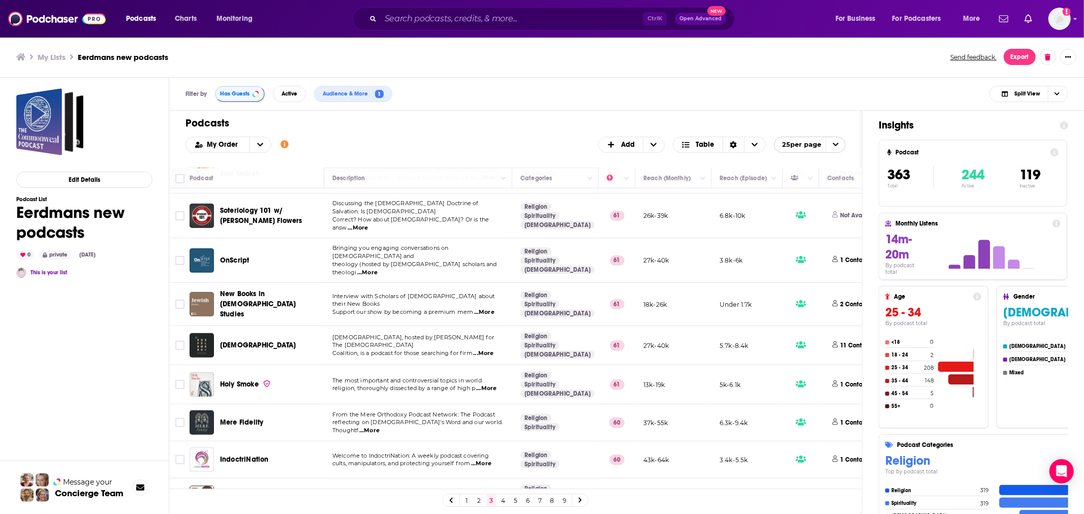
click at [503, 501] on link "4" at bounding box center [503, 500] width 10 height 12
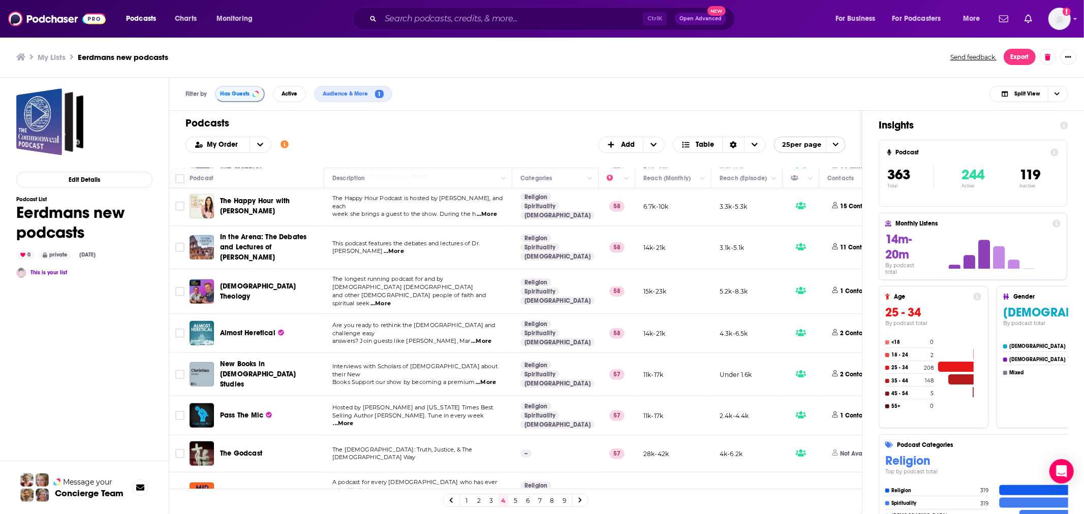
scroll to position [688, 0]
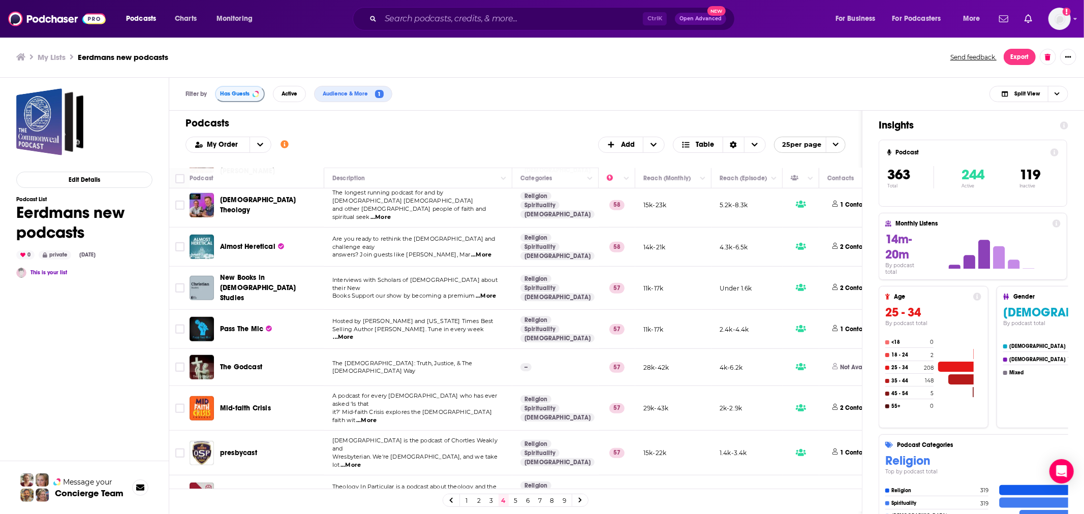
click at [515, 500] on link "5" at bounding box center [516, 500] width 10 height 12
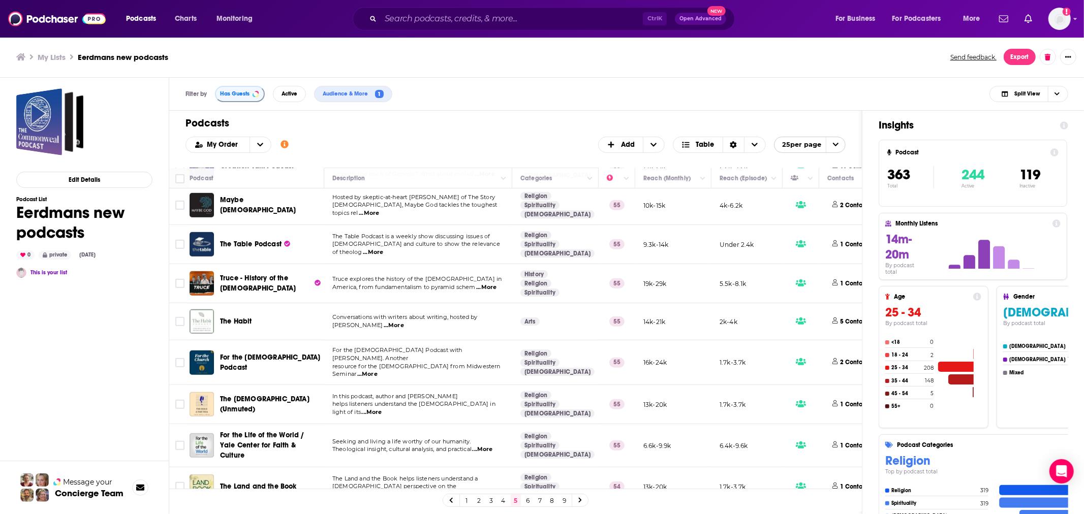
scroll to position [684, 0]
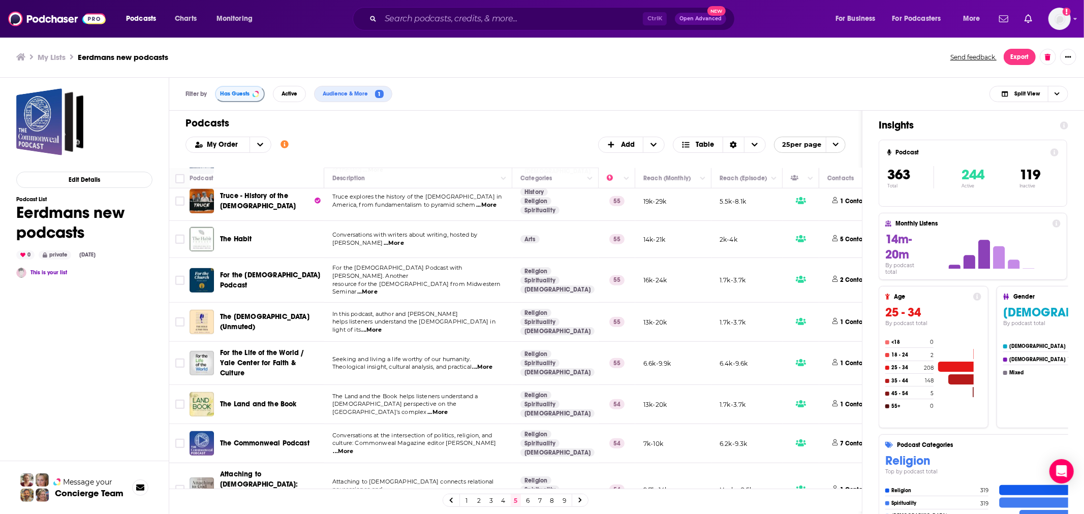
click at [525, 499] on link "6" at bounding box center [528, 500] width 10 height 12
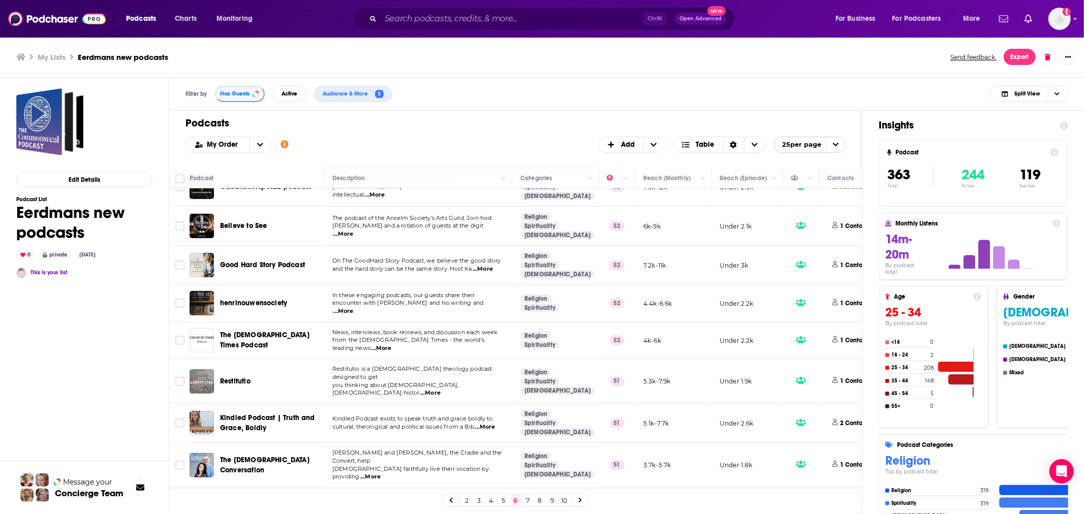
scroll to position [678, 0]
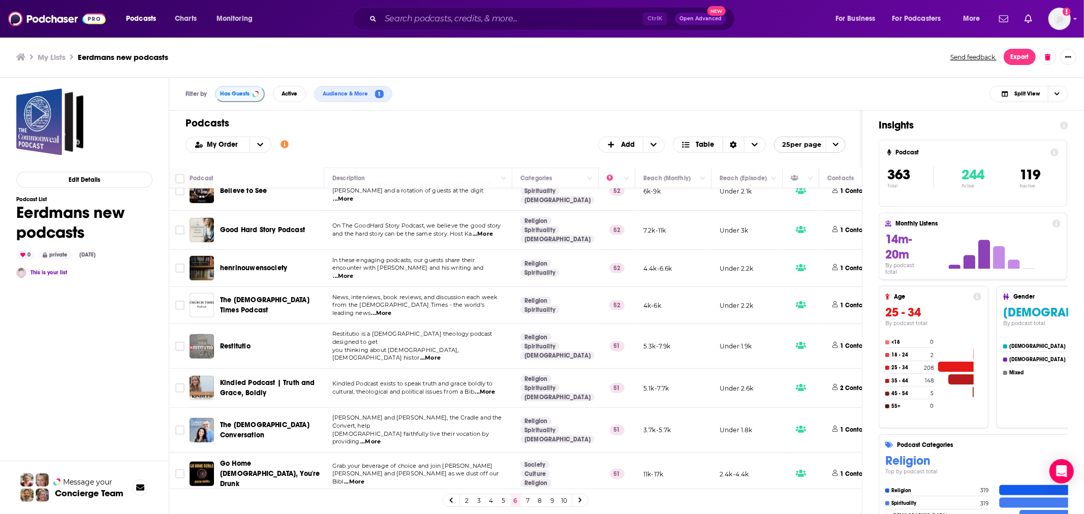
click at [527, 498] on link "7" at bounding box center [528, 500] width 10 height 12
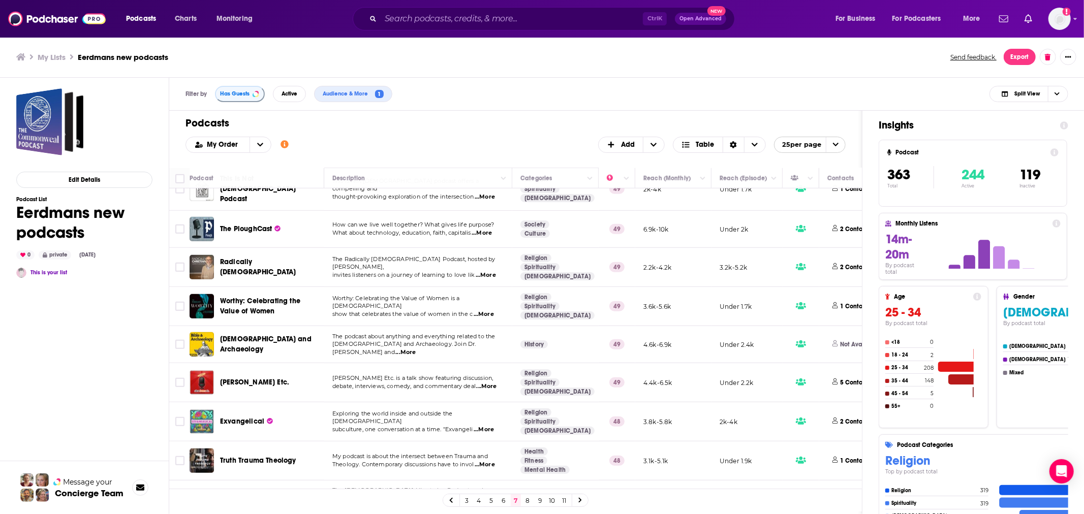
scroll to position [683, 0]
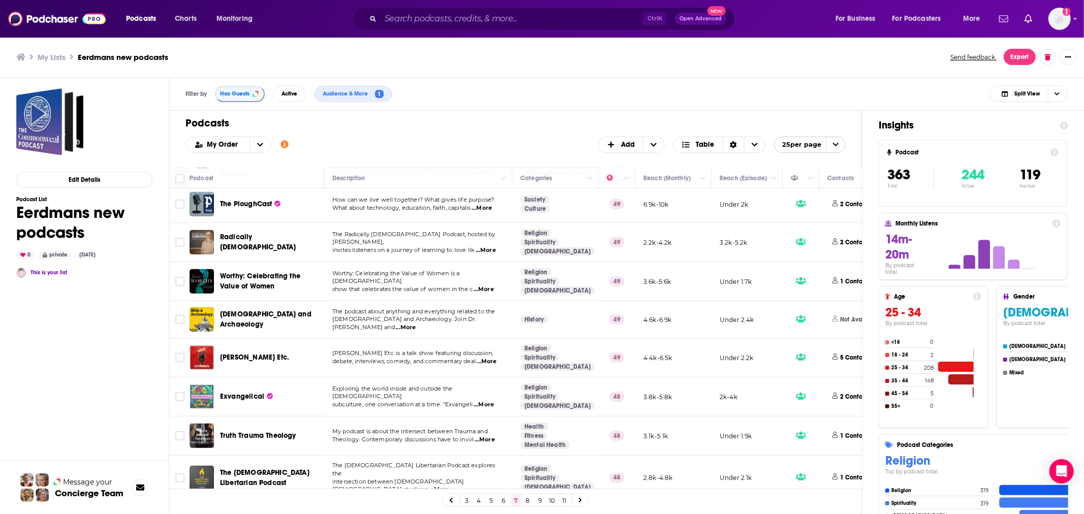
click at [530, 501] on link "8" at bounding box center [528, 500] width 10 height 12
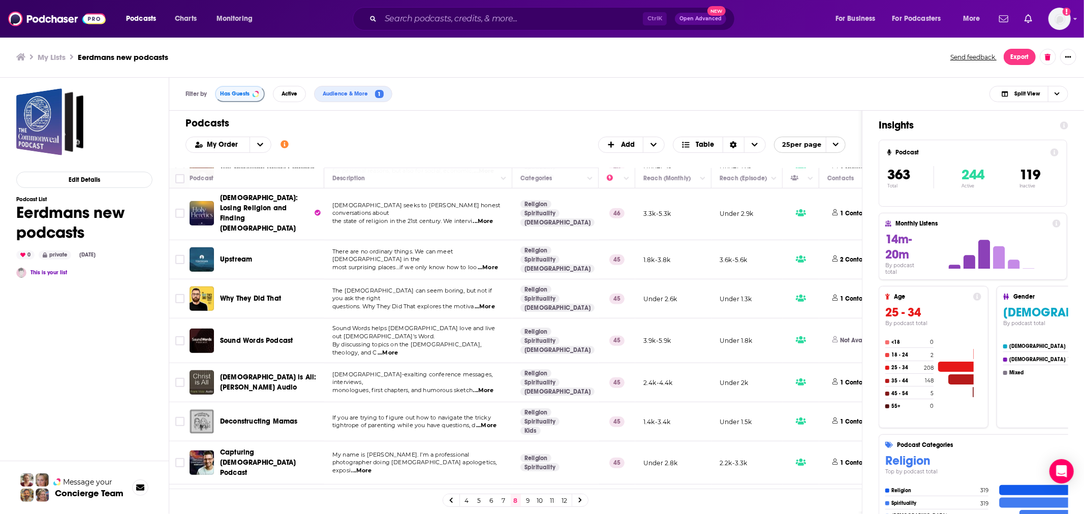
scroll to position [683, 0]
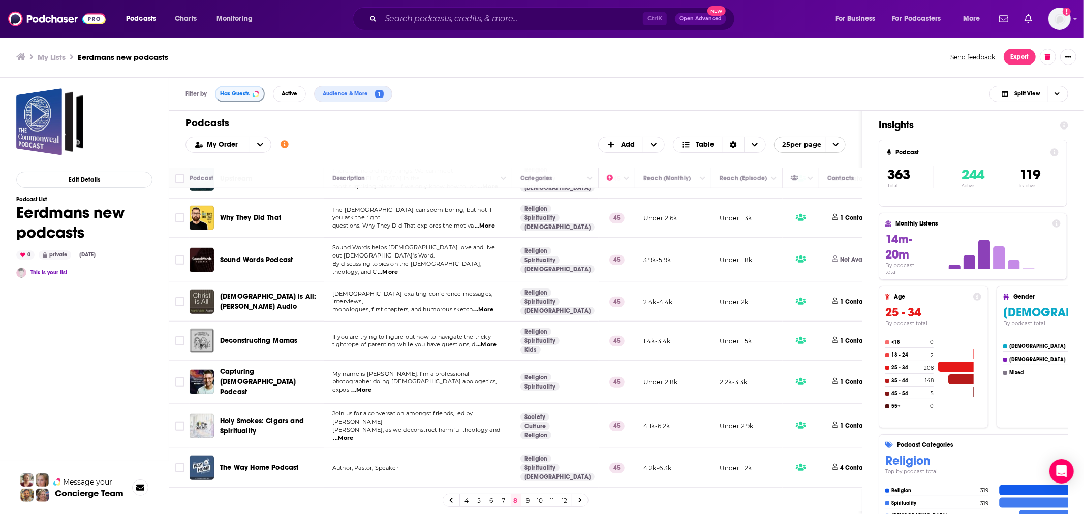
click at [526, 497] on link "9" at bounding box center [528, 500] width 10 height 12
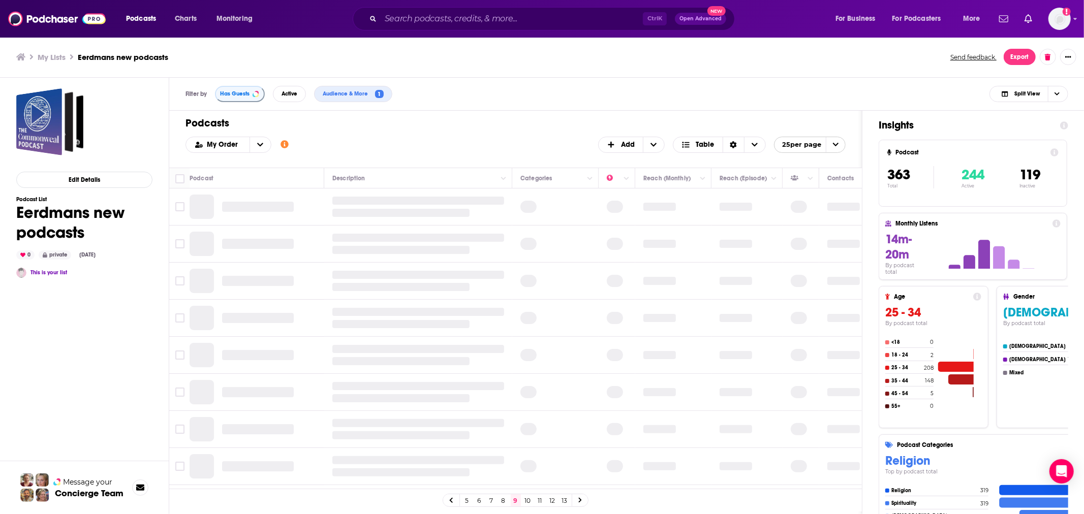
drag, startPoint x: 385, startPoint y: 358, endPoint x: 662, endPoint y: 82, distance: 391.2
click at [662, 82] on div "Filter by Has Guests Active Audience & More 1 Split View" at bounding box center [626, 94] width 915 height 33
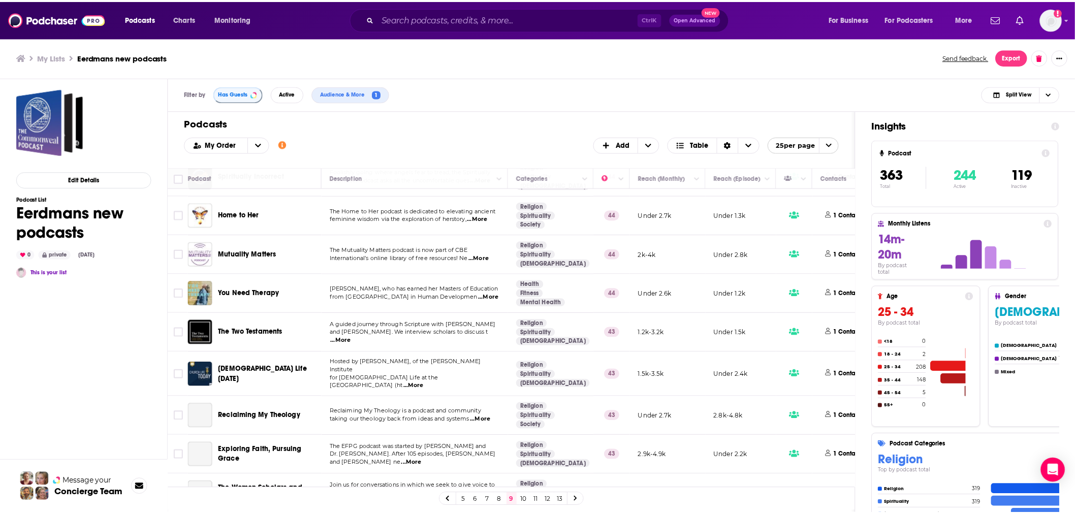
scroll to position [451, 0]
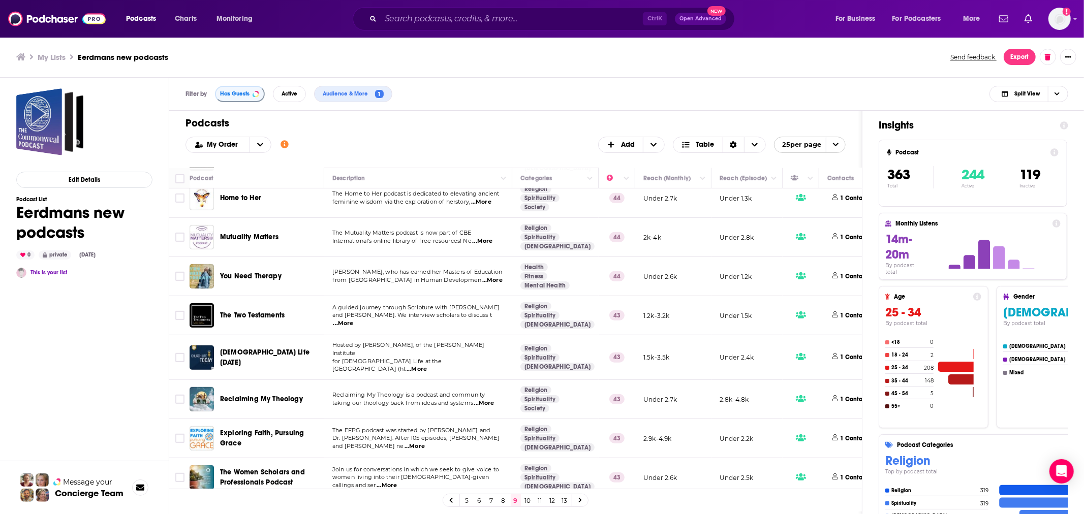
click at [272, 311] on span "The Two Testaments" at bounding box center [252, 315] width 65 height 9
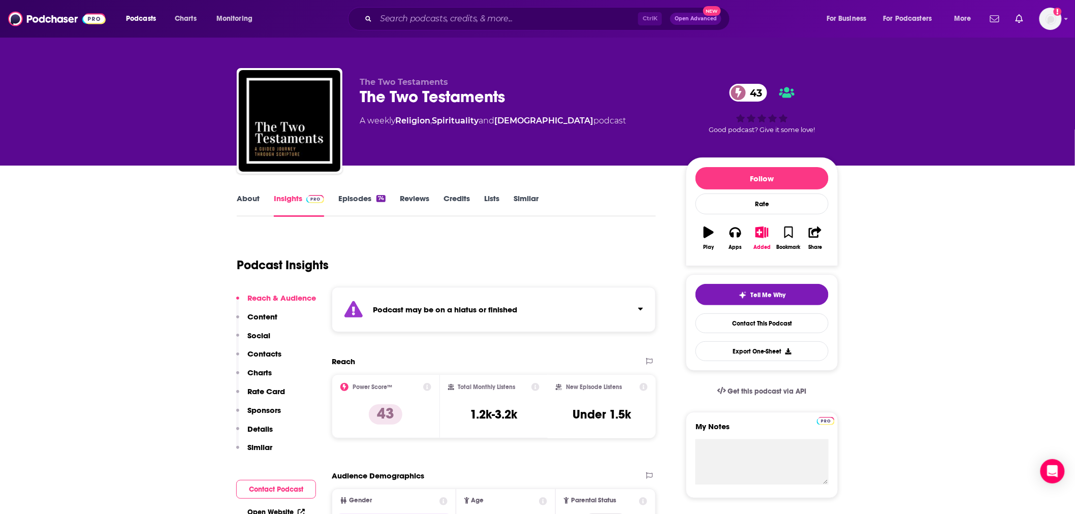
click at [349, 198] on link "Episodes 74" at bounding box center [361, 205] width 47 height 23
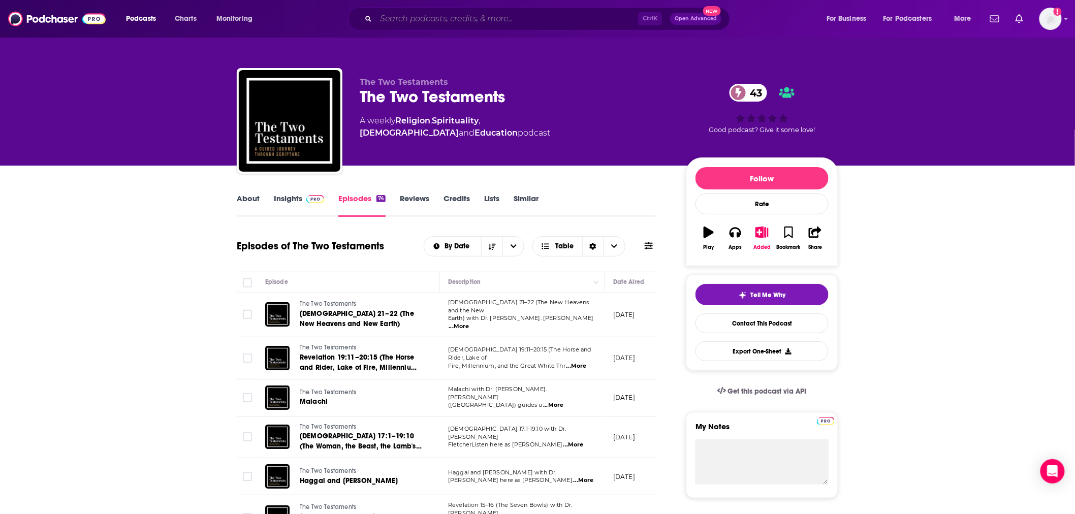
click at [474, 20] on input "Search podcasts, credits, & more..." at bounding box center [507, 19] width 262 height 16
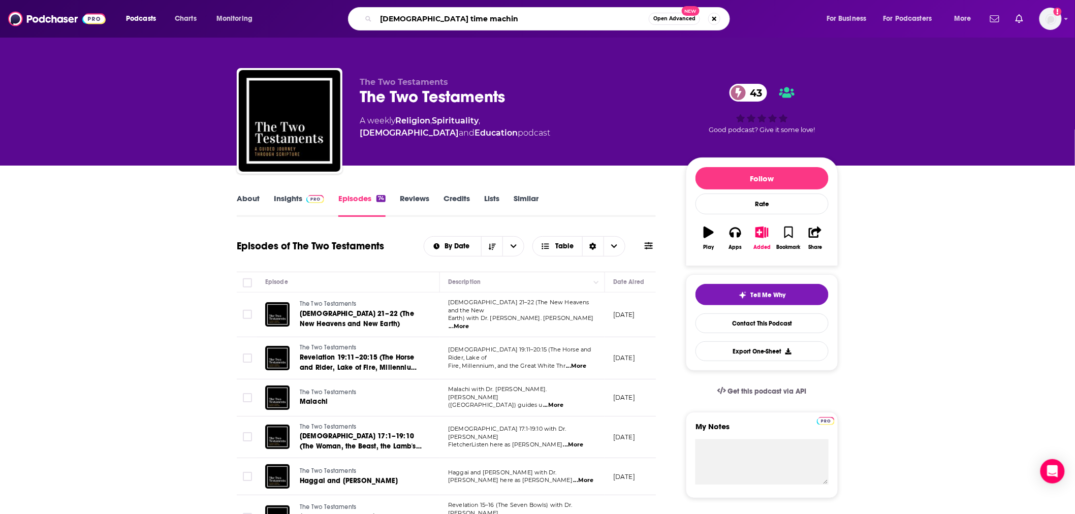
type input "biblical time machine"
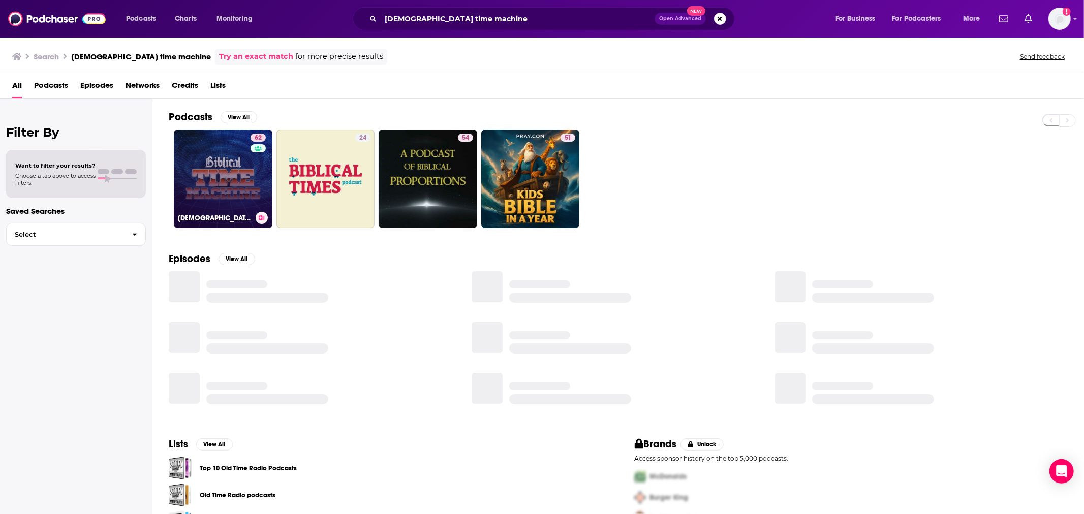
click at [236, 198] on link "62 Biblical Time Machine" at bounding box center [223, 179] width 99 height 99
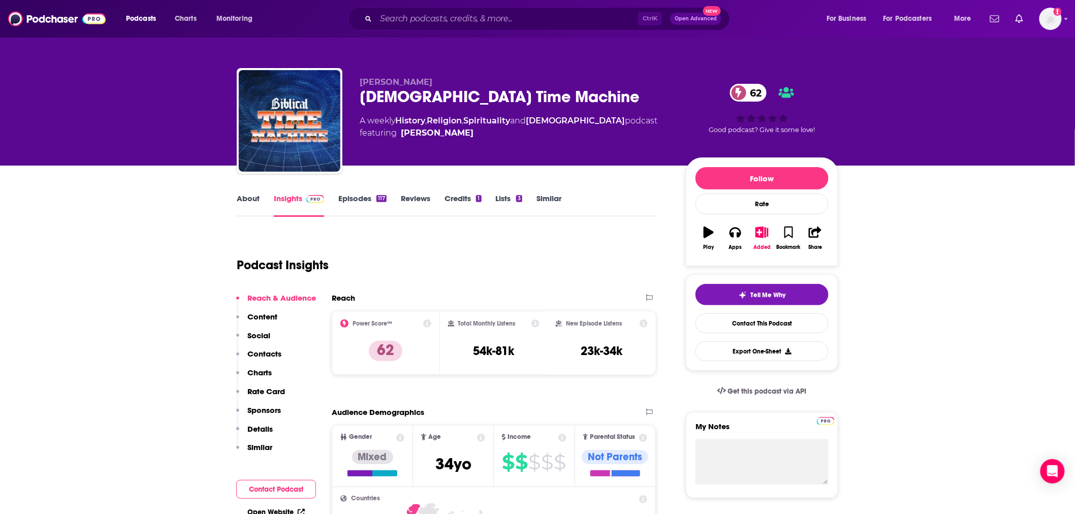
click at [553, 203] on link "Similar" at bounding box center [548, 205] width 25 height 23
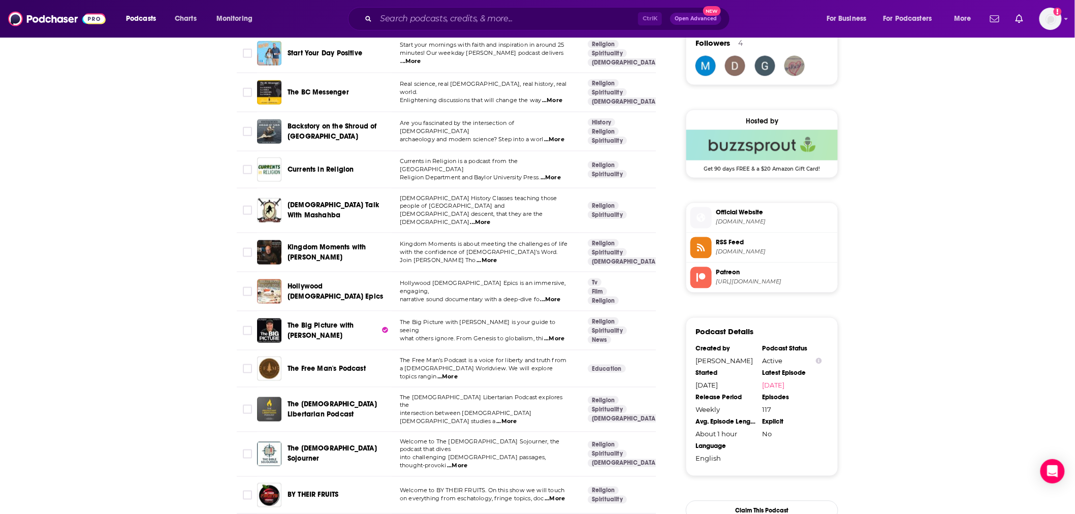
scroll to position [903, 0]
